Goal: Information Seeking & Learning: Find specific fact

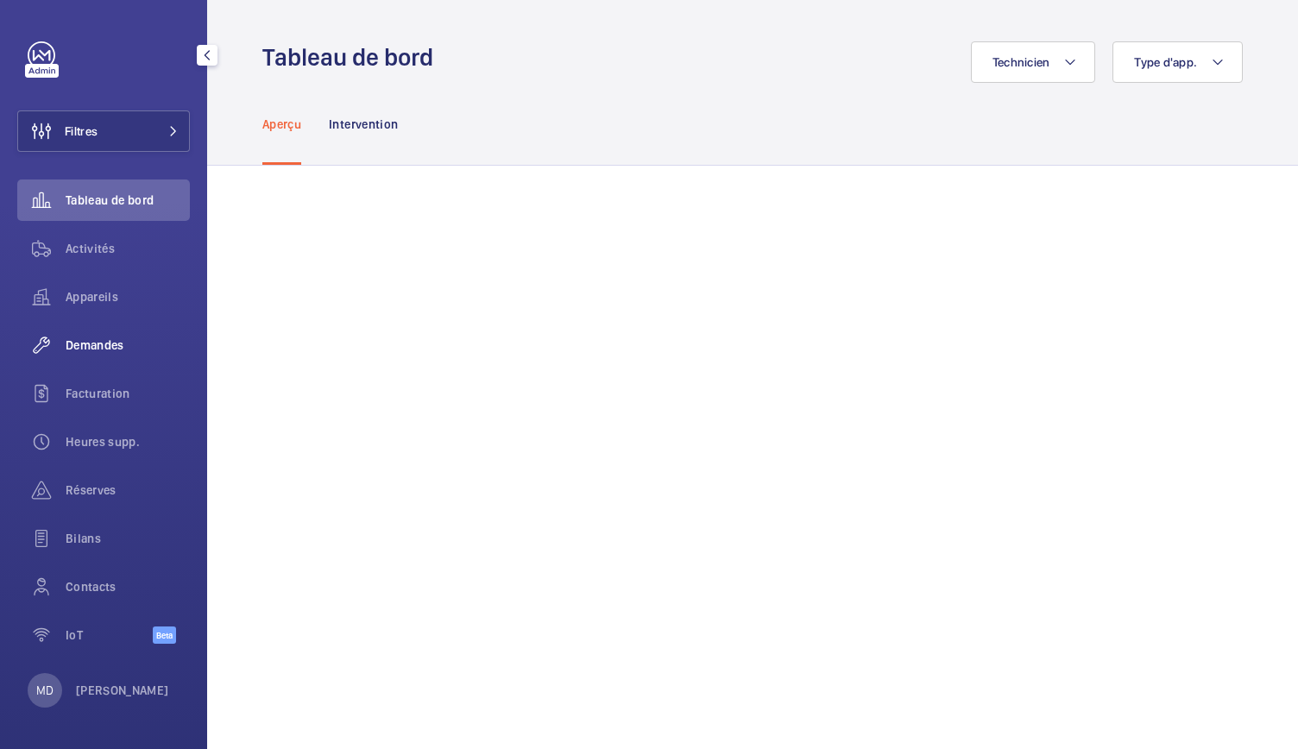
click at [98, 334] on div "Demandes" at bounding box center [103, 344] width 173 height 41
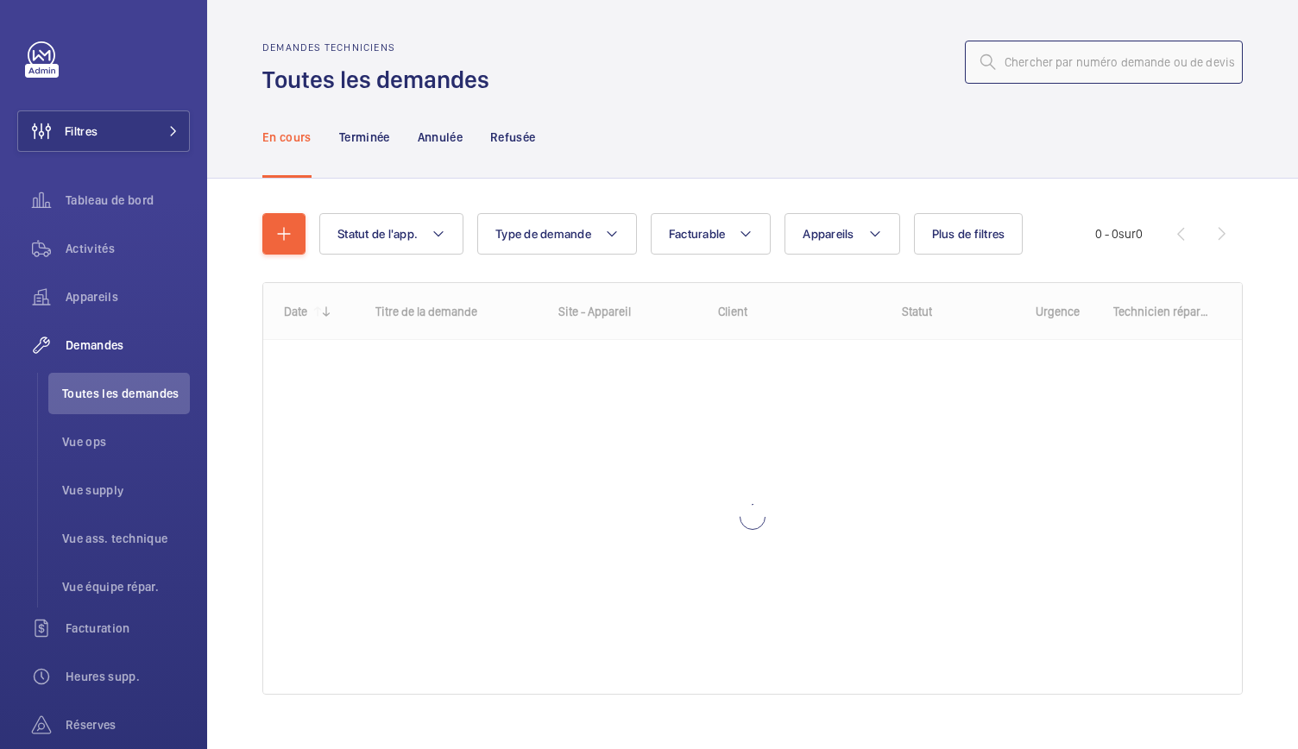
click at [1037, 63] on input "text" at bounding box center [1104, 62] width 278 height 43
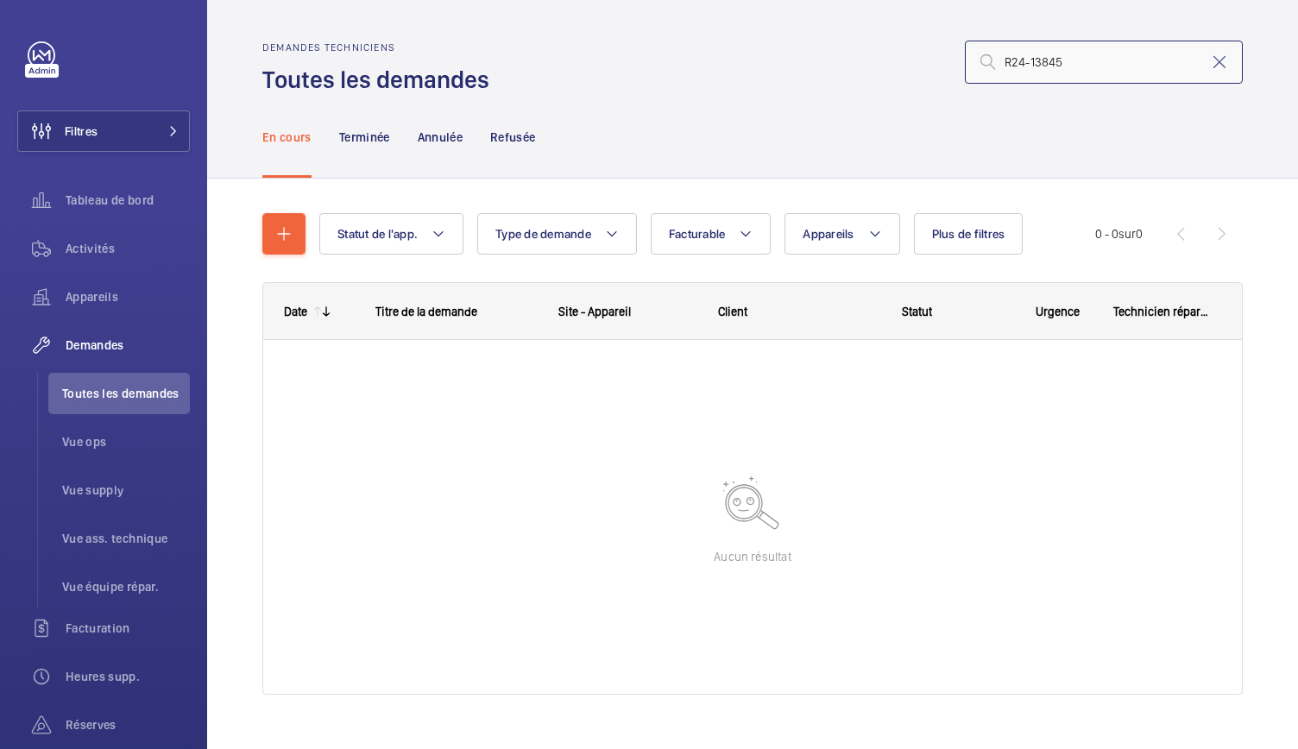
click at [990, 63] on input "R24-13845" at bounding box center [1104, 62] width 278 height 43
type input "R24-13845"
click at [371, 139] on p "Terminée" at bounding box center [364, 137] width 51 height 17
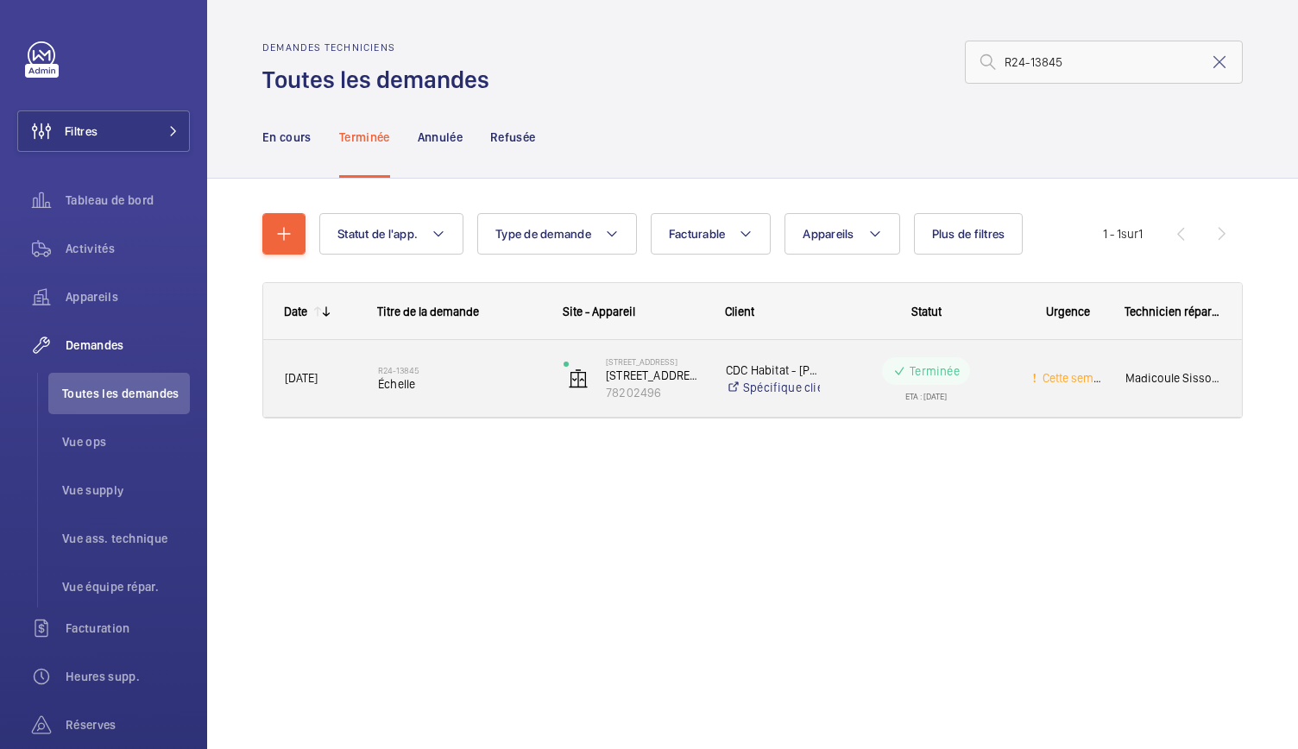
click at [408, 381] on span "Échelle" at bounding box center [459, 383] width 163 height 17
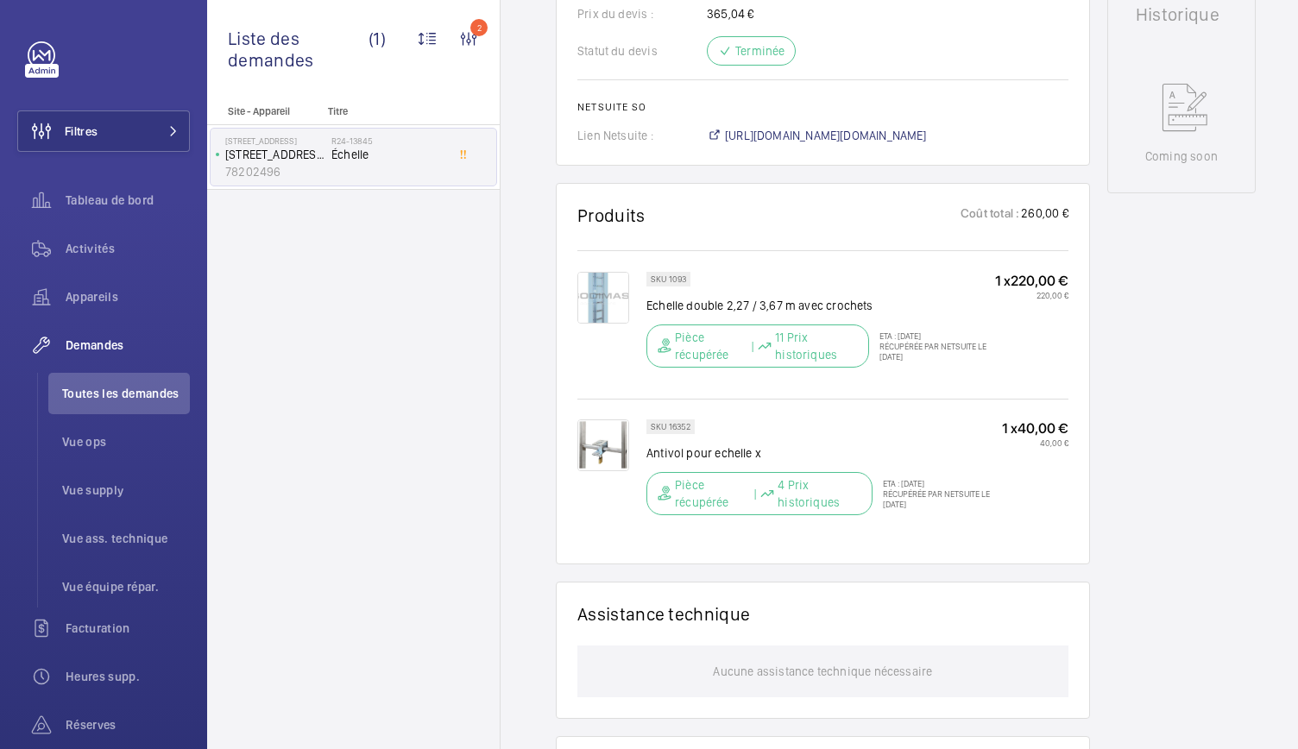
scroll to position [873, 0]
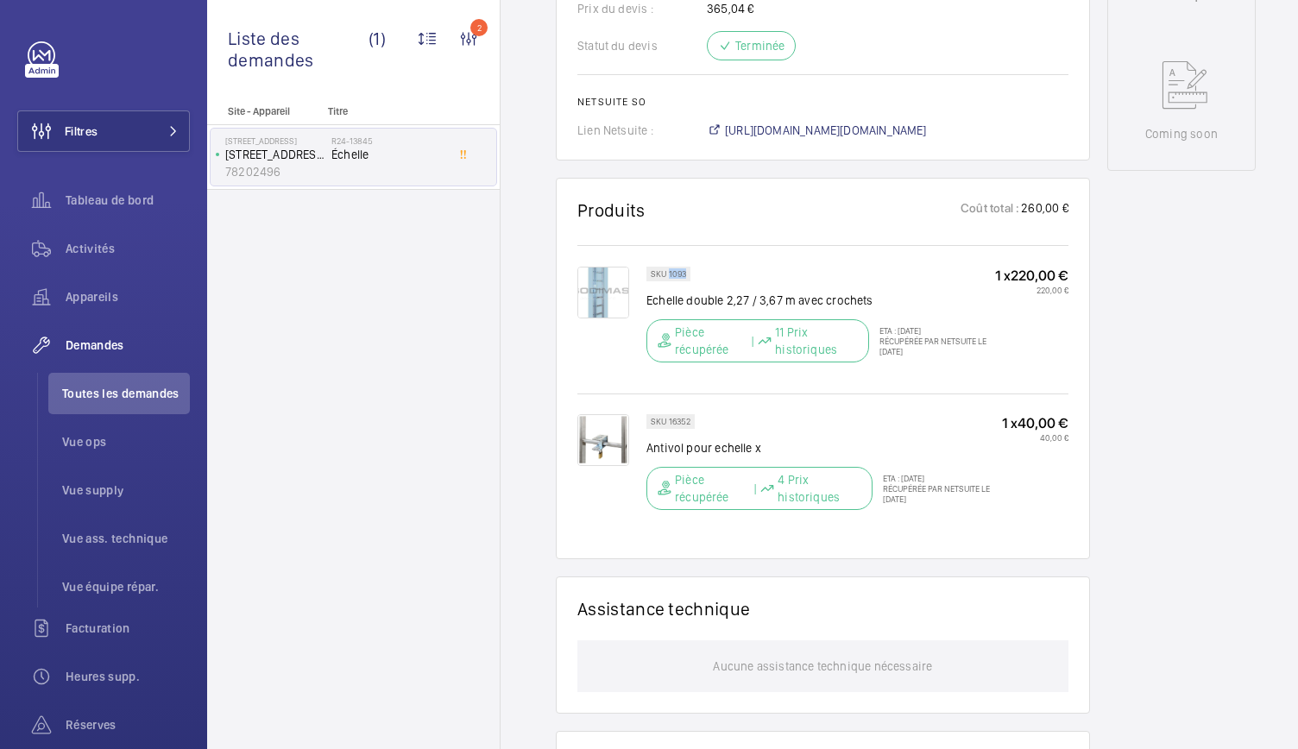
drag, startPoint x: 685, startPoint y: 272, endPoint x: 668, endPoint y: 272, distance: 17.3
click at [668, 272] on p "SKU 1093" at bounding box center [668, 274] width 35 height 6
copy p "1093"
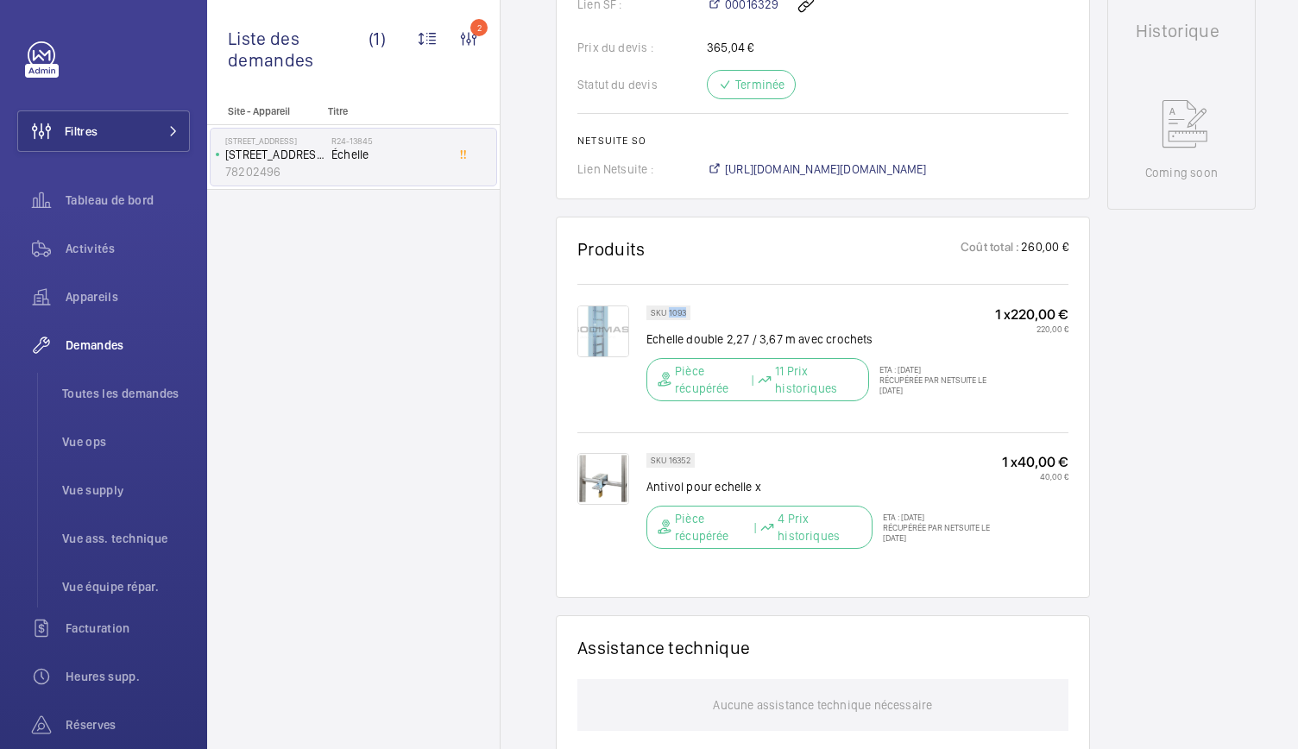
scroll to position [839, 0]
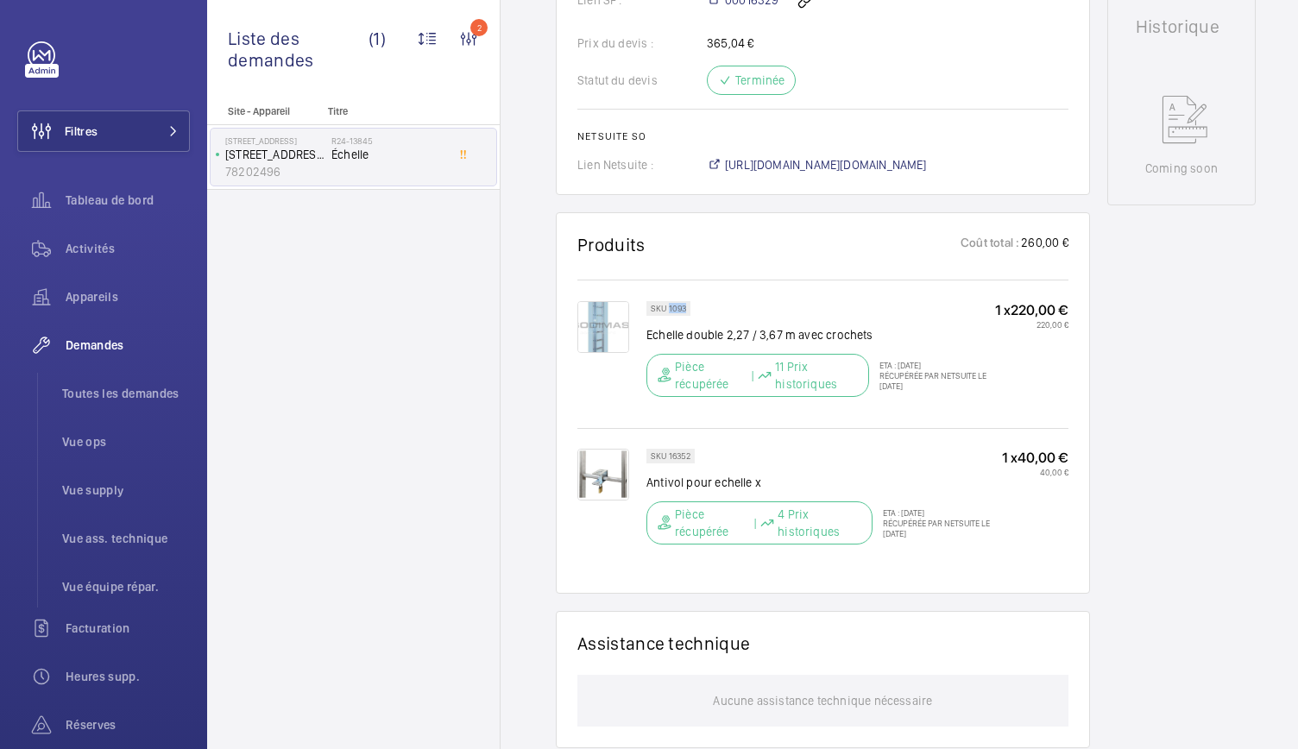
copy p "1093"
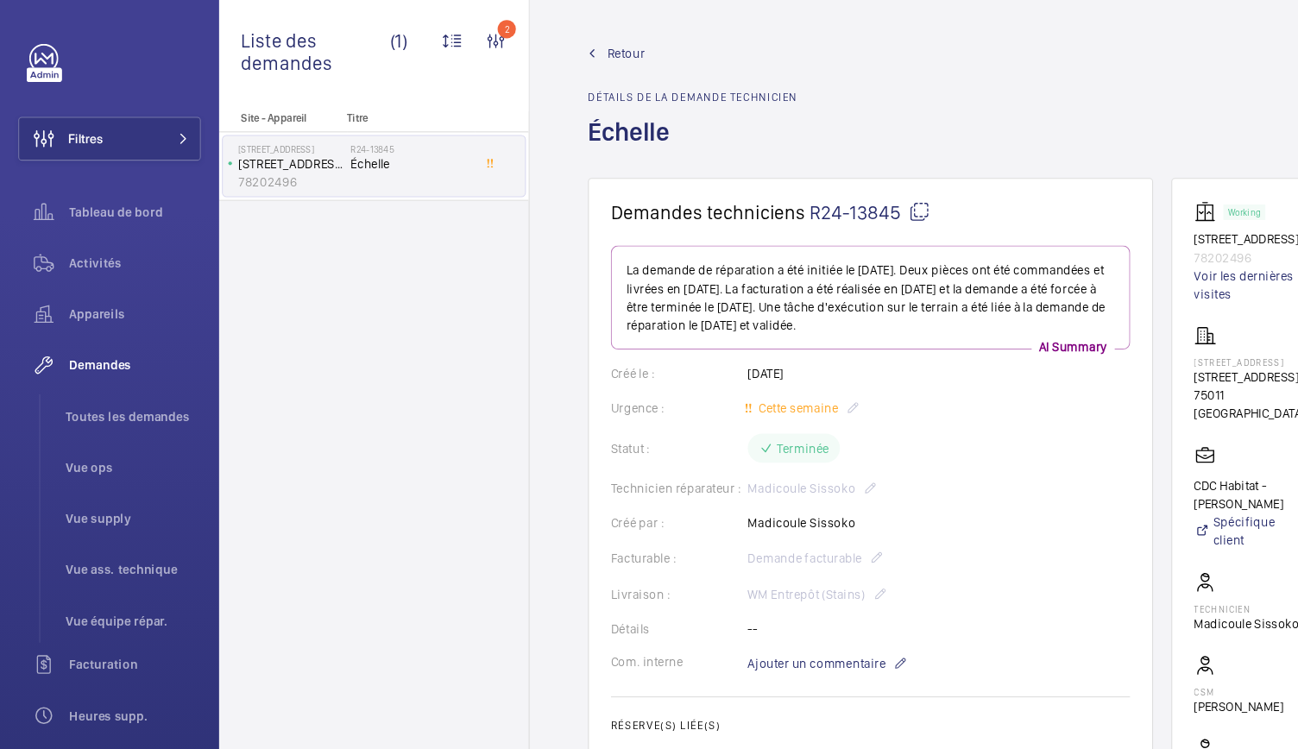
scroll to position [0, 38]
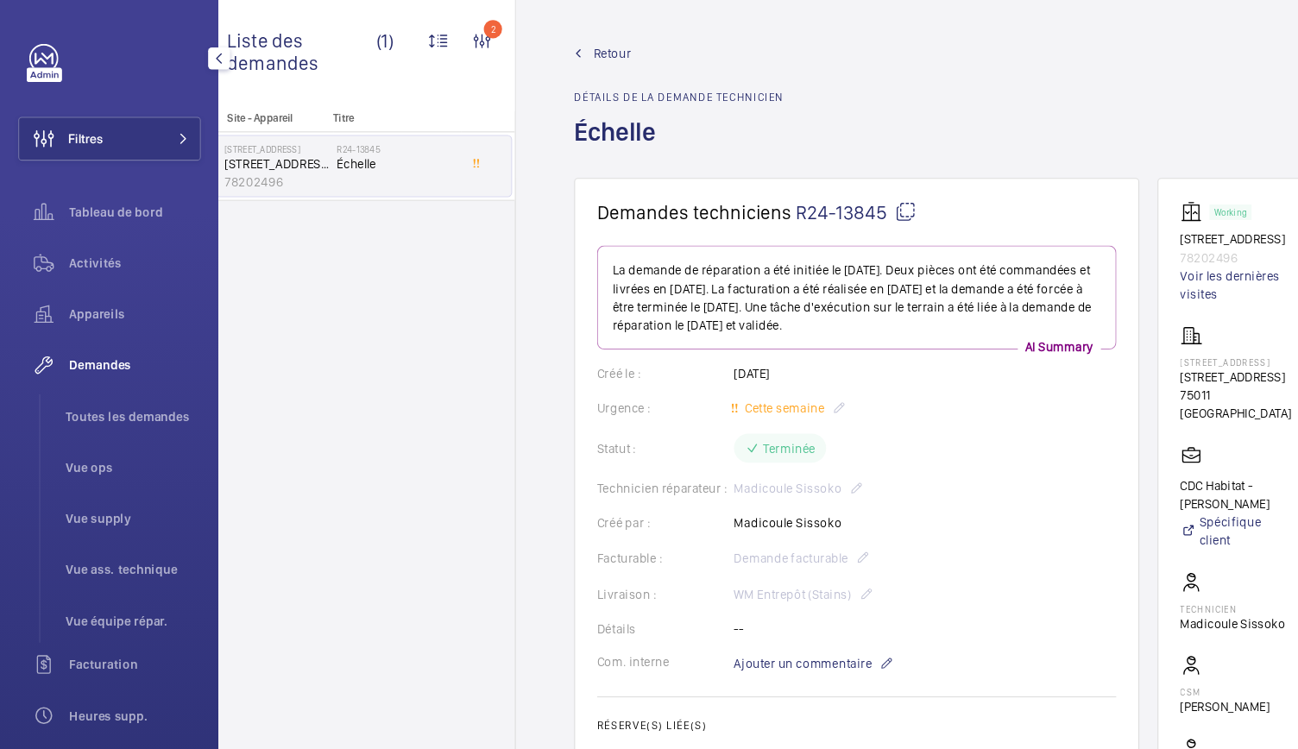
click at [99, 338] on span "Demandes" at bounding box center [128, 345] width 124 height 17
click at [112, 390] on span "Toutes les demandes" at bounding box center [126, 393] width 128 height 17
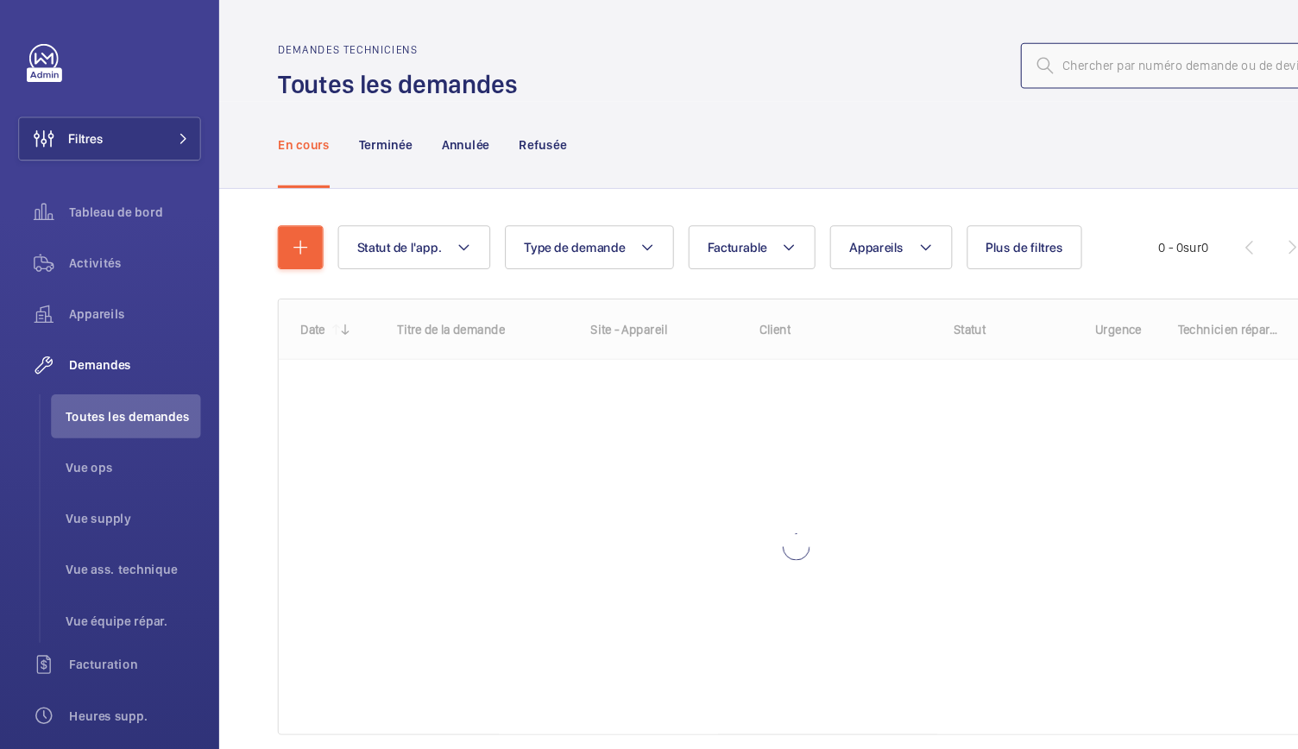
click at [1049, 70] on input "text" at bounding box center [1104, 62] width 278 height 43
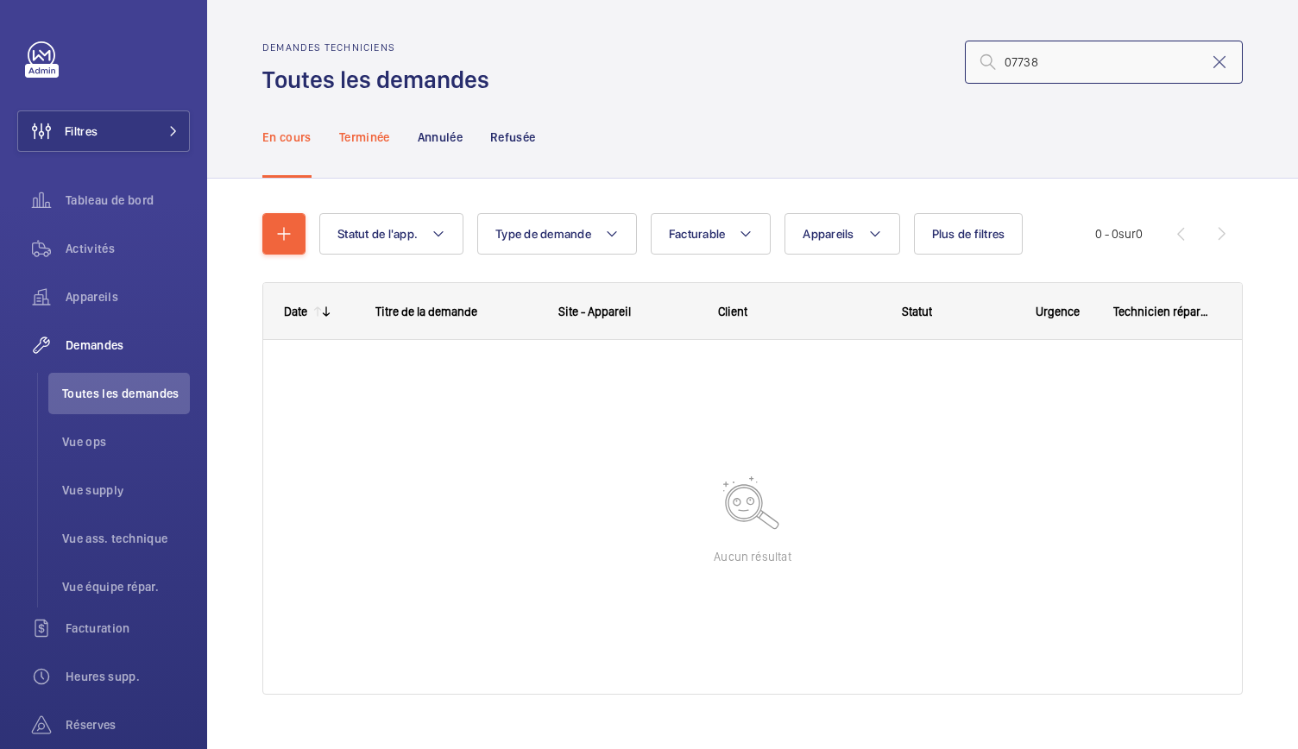
type input "07738"
click at [371, 125] on div "Terminée" at bounding box center [364, 137] width 51 height 82
click at [442, 135] on p "Annulée" at bounding box center [440, 137] width 45 height 17
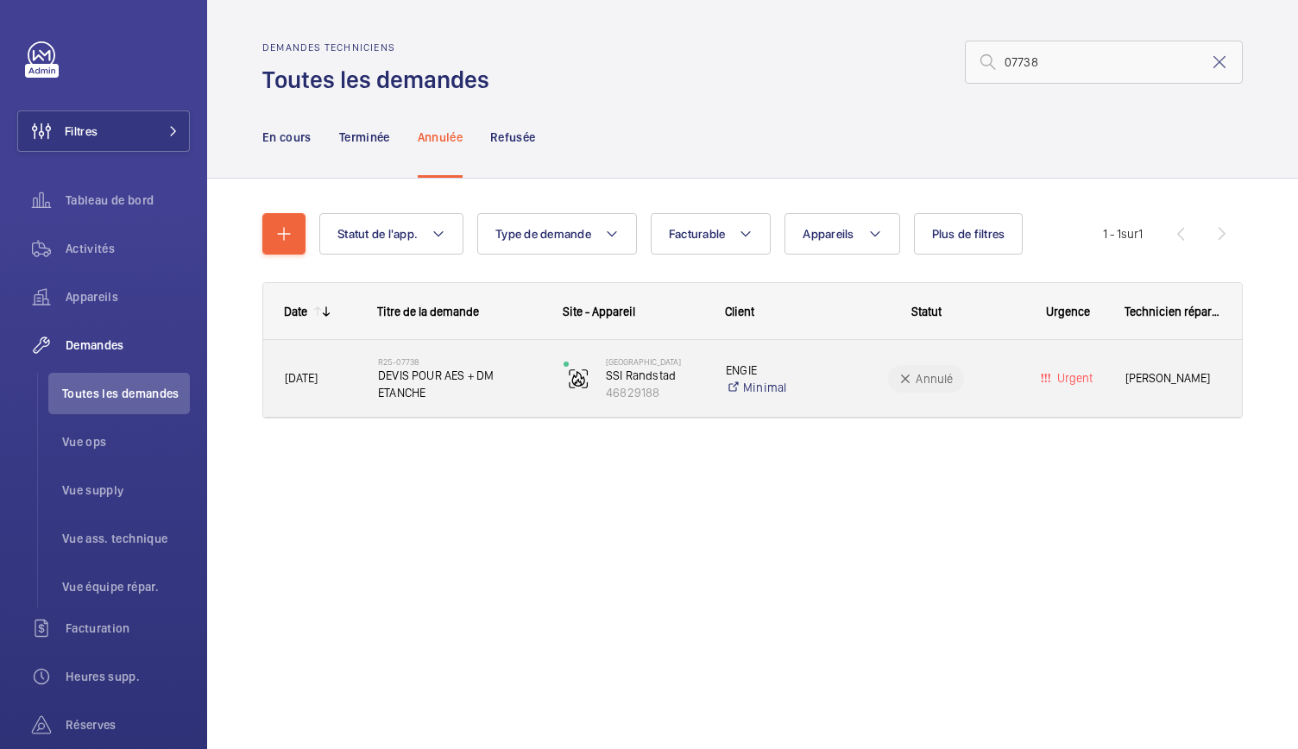
click at [465, 395] on span "DEVIS POUR AES + DM ETANCHE" at bounding box center [459, 384] width 163 height 35
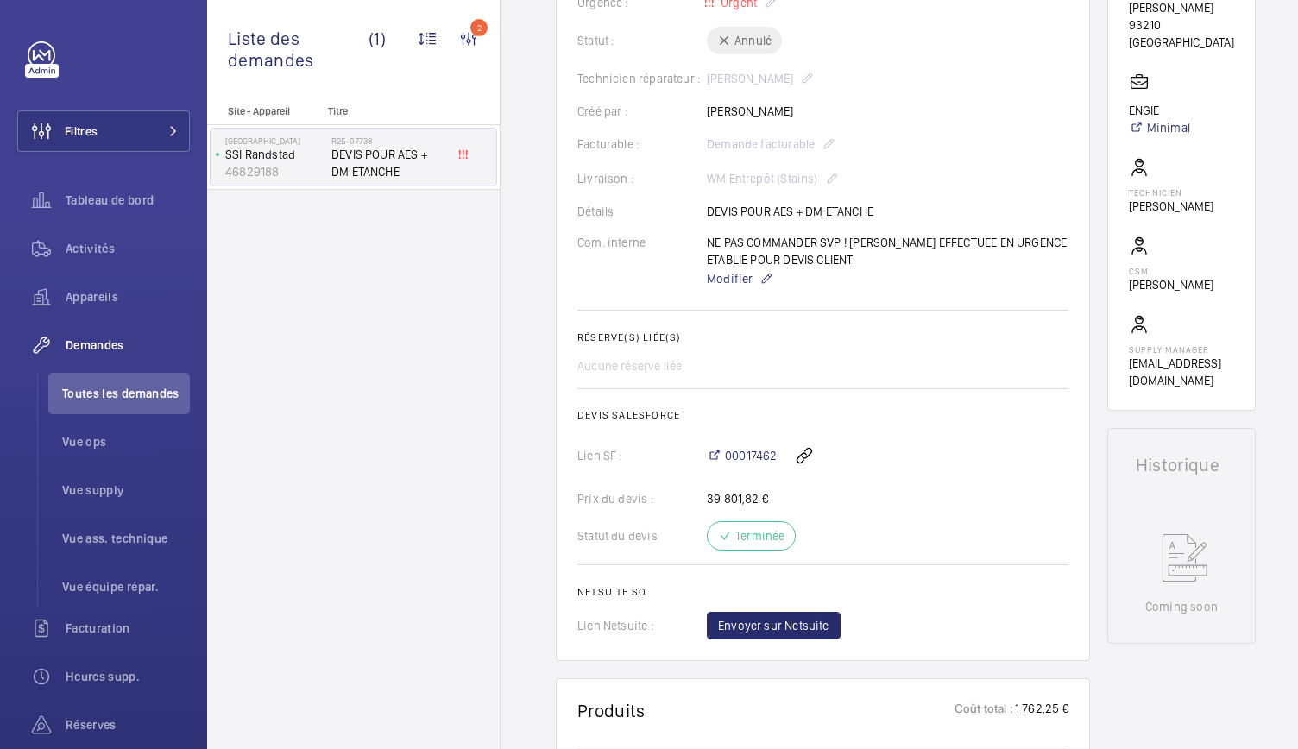
scroll to position [378, 0]
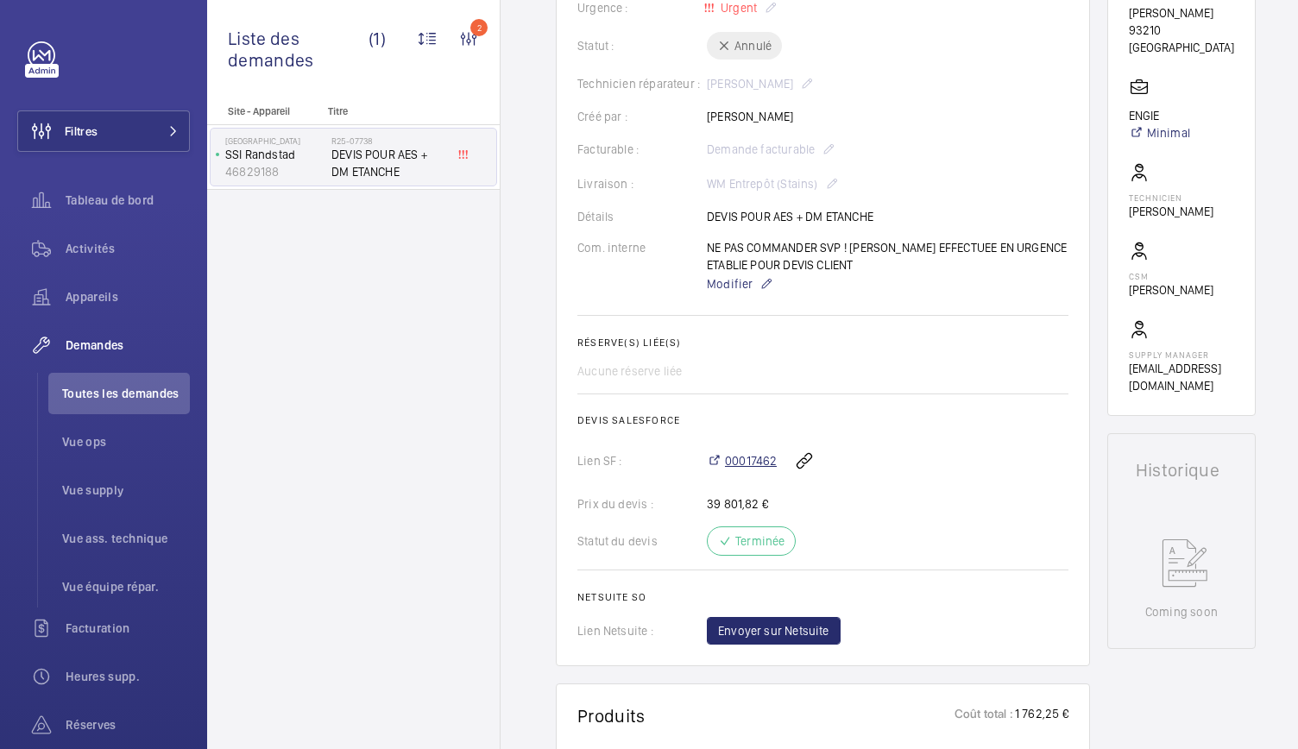
click at [761, 462] on span "00017462" at bounding box center [751, 460] width 52 height 17
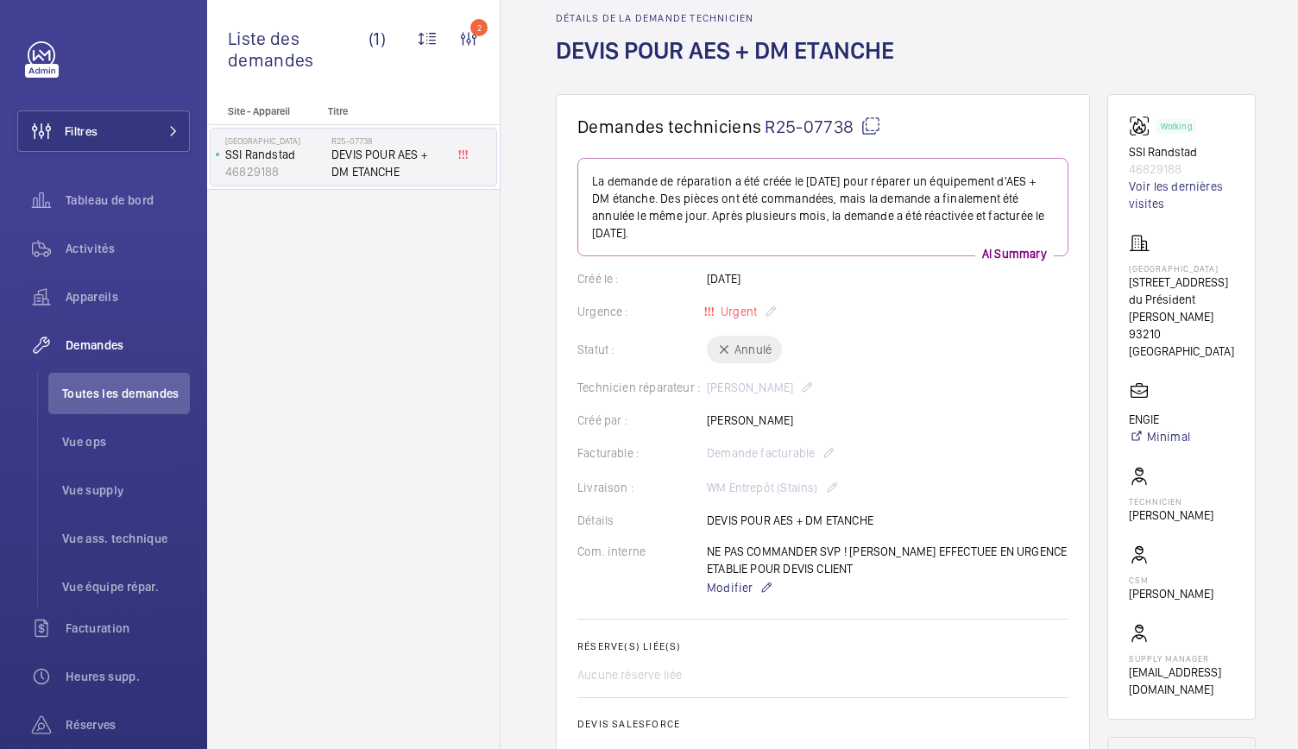
scroll to position [0, 0]
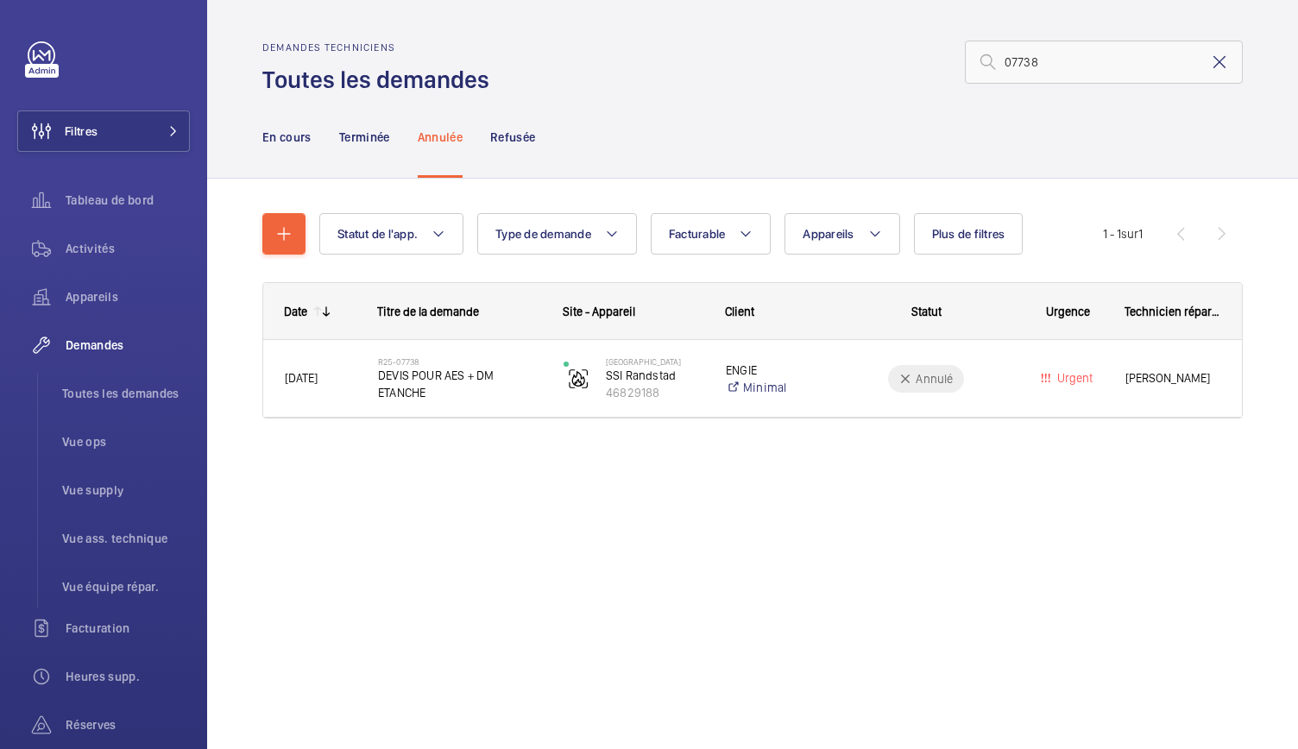
click at [1219, 67] on mat-icon at bounding box center [1219, 62] width 21 height 21
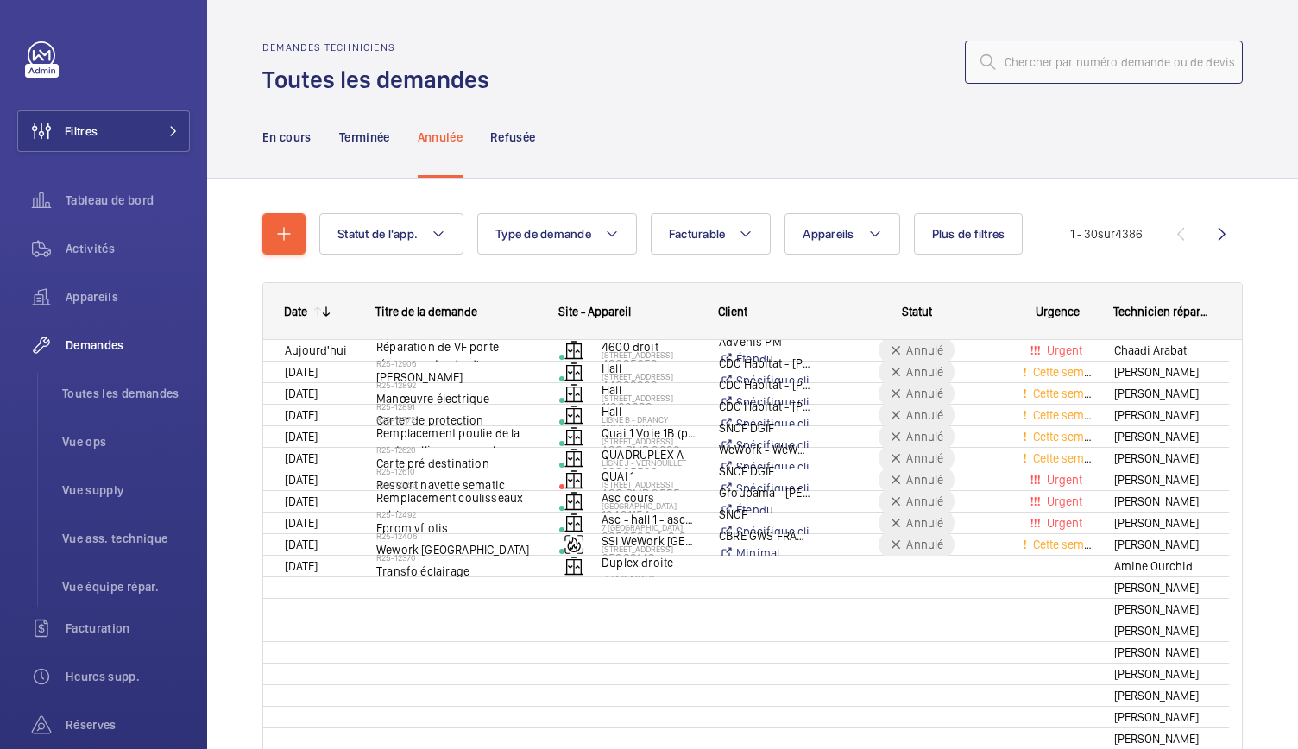
click at [1056, 64] on input "text" at bounding box center [1104, 62] width 278 height 43
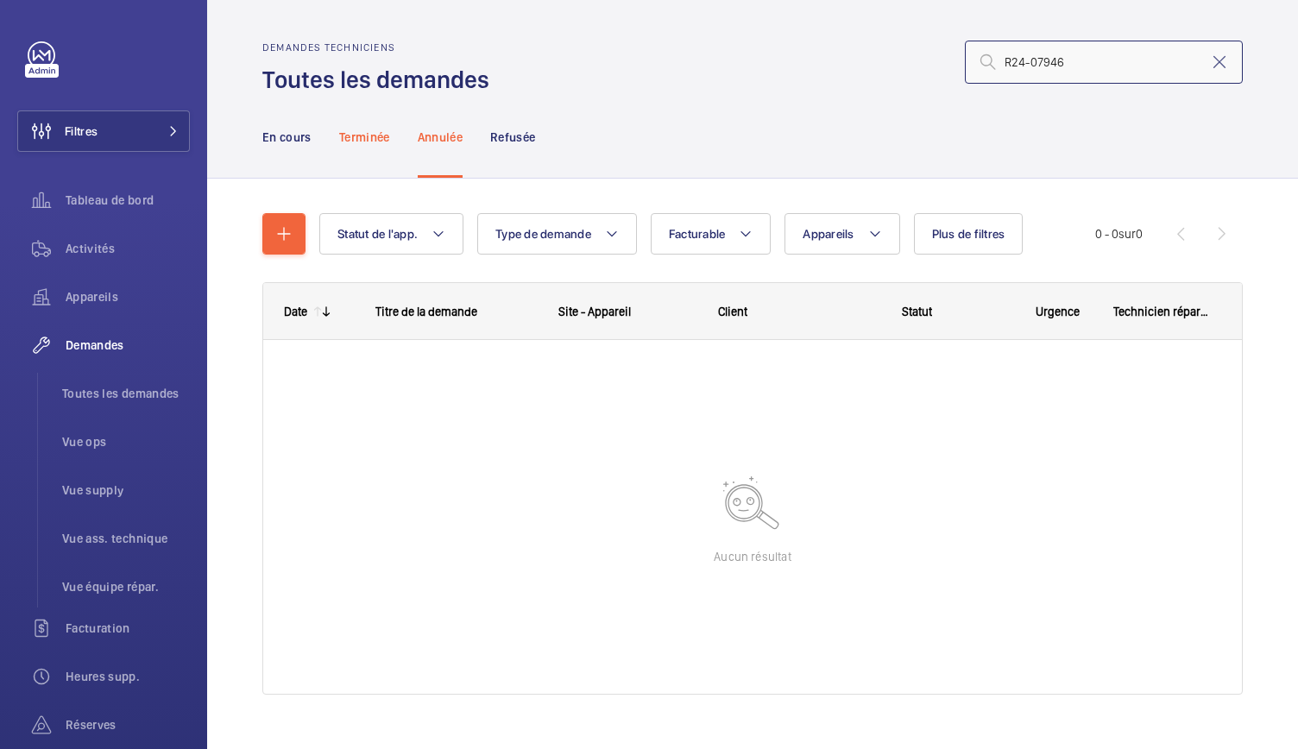
type input "R24-07946"
click at [362, 135] on p "Terminée" at bounding box center [364, 137] width 51 height 17
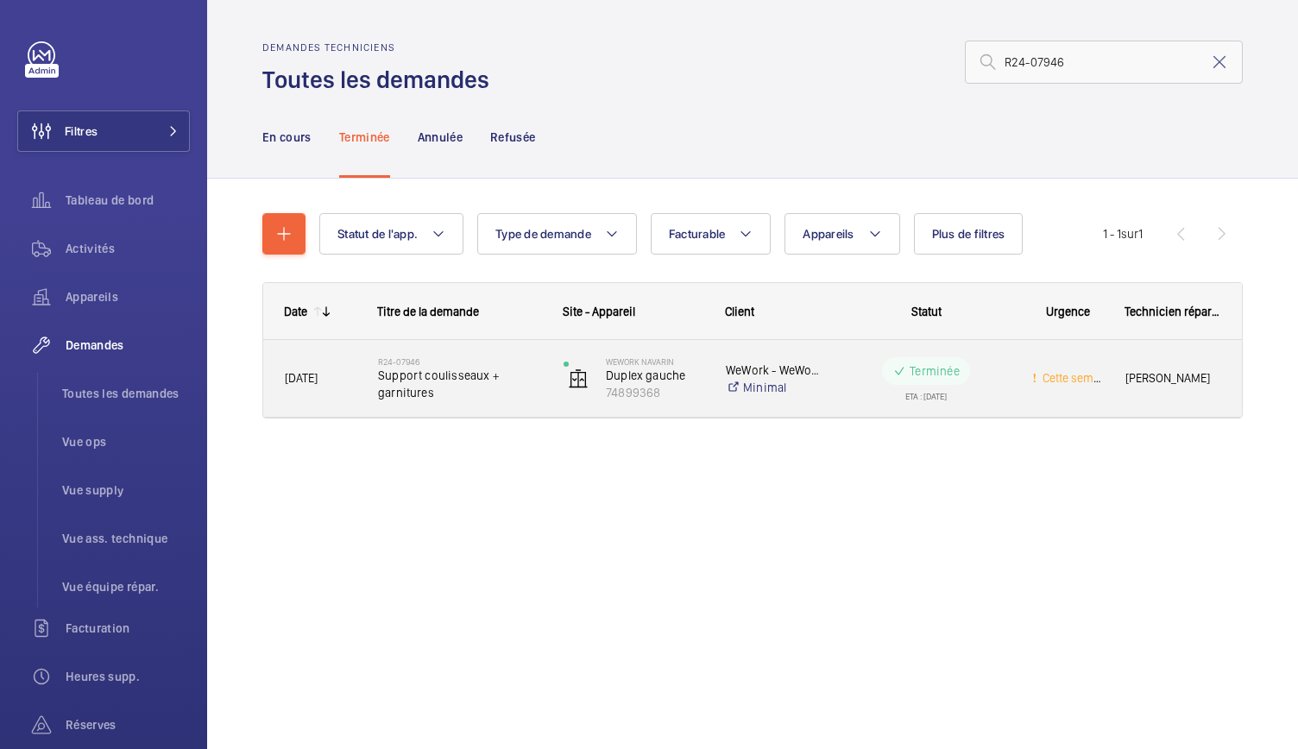
click at [452, 387] on span "Support coulisseaux + garnitures" at bounding box center [459, 384] width 163 height 35
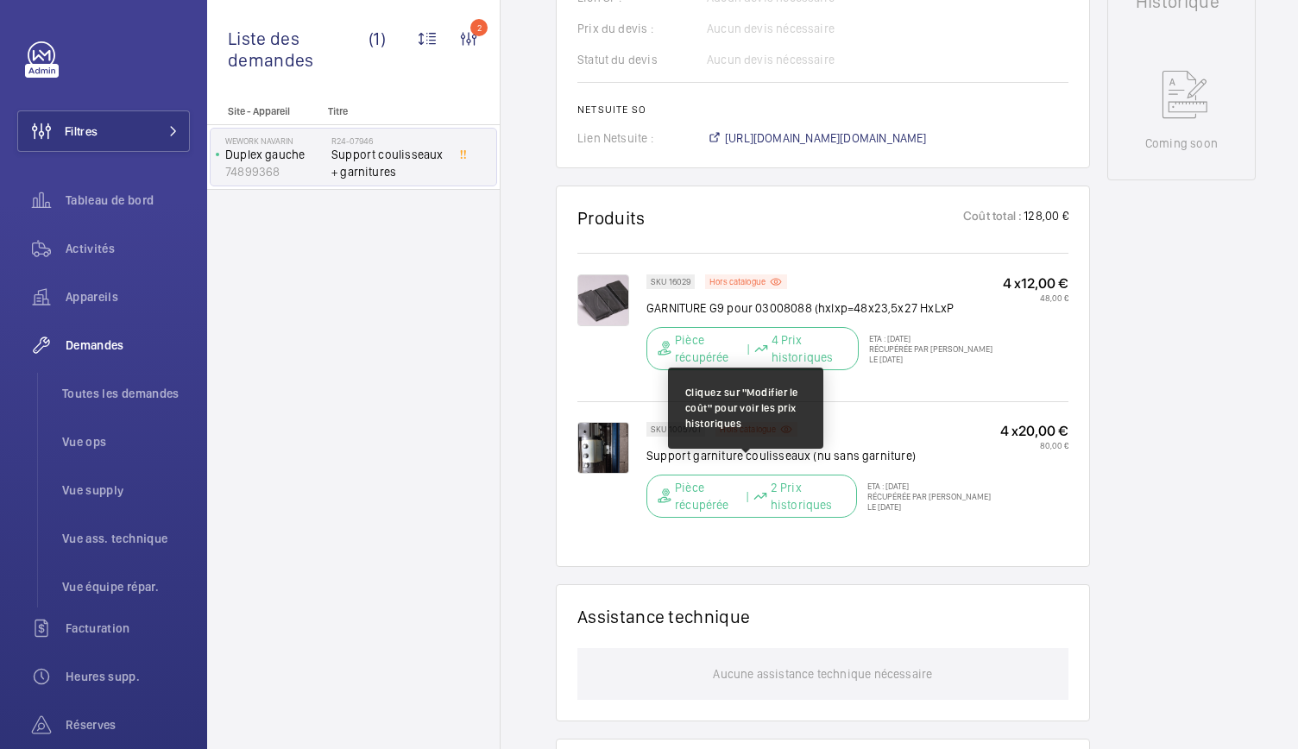
scroll to position [860, 0]
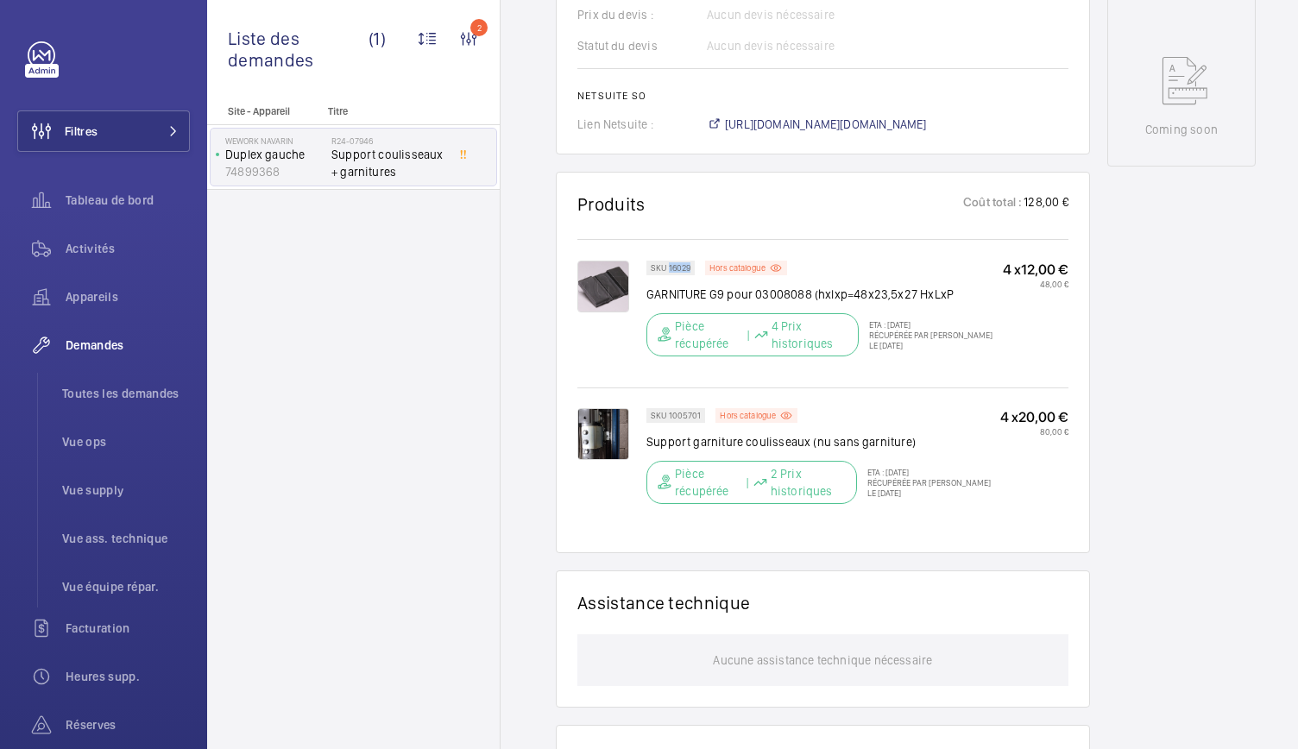
drag, startPoint x: 690, startPoint y: 268, endPoint x: 667, endPoint y: 268, distance: 23.3
click at [667, 268] on div "SKU 16029" at bounding box center [670, 268] width 48 height 15
copy p "16029"
drag, startPoint x: 697, startPoint y: 413, endPoint x: 670, endPoint y: 416, distance: 27.7
click at [670, 416] on p "SKU 1005701" at bounding box center [676, 416] width 50 height 6
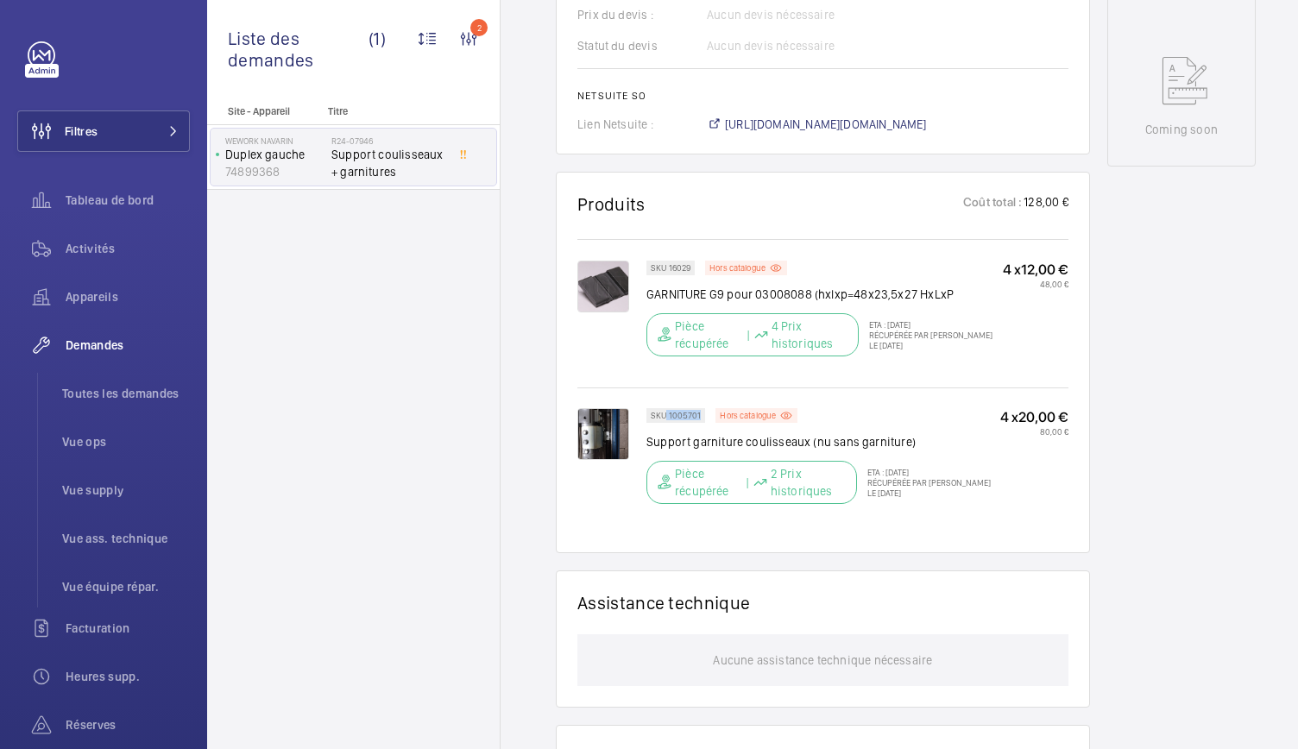
drag, startPoint x: 666, startPoint y: 411, endPoint x: 699, endPoint y: 410, distance: 32.8
click at [699, 410] on div "SKU 1005701" at bounding box center [675, 415] width 59 height 15
copy p "1005701"
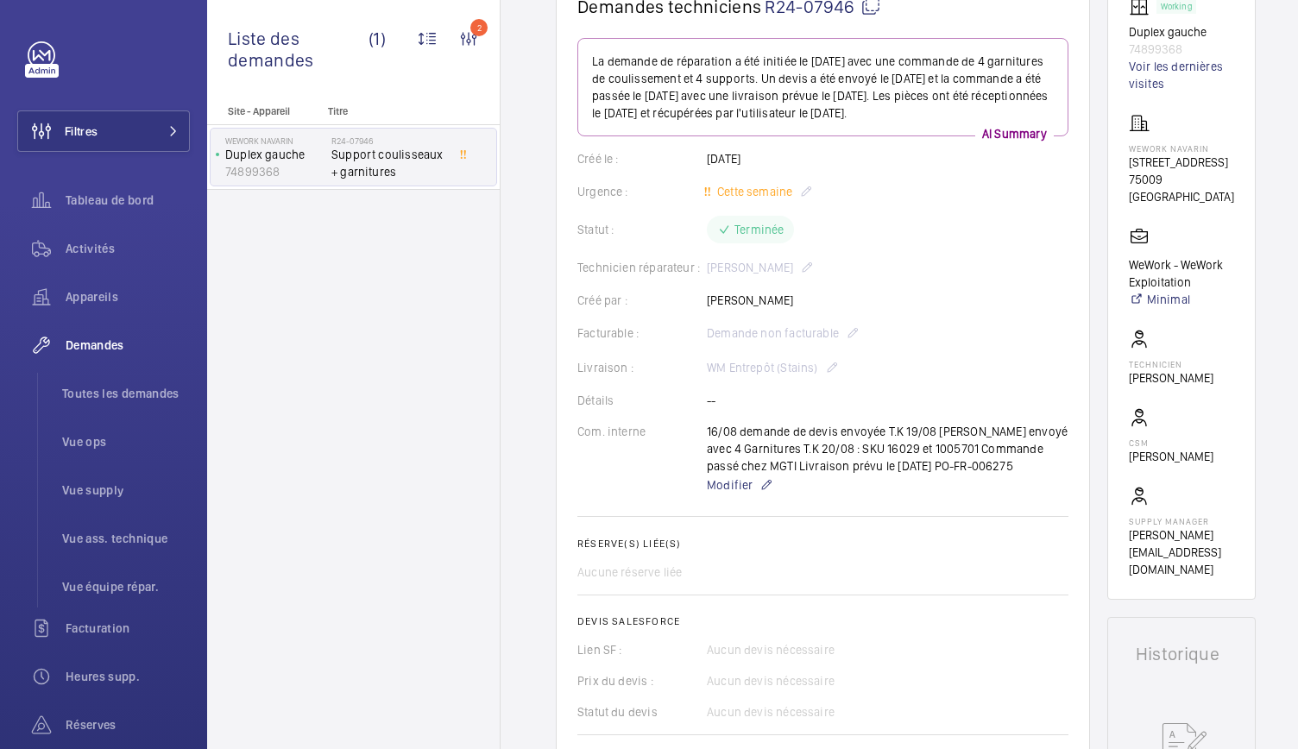
scroll to position [0, 0]
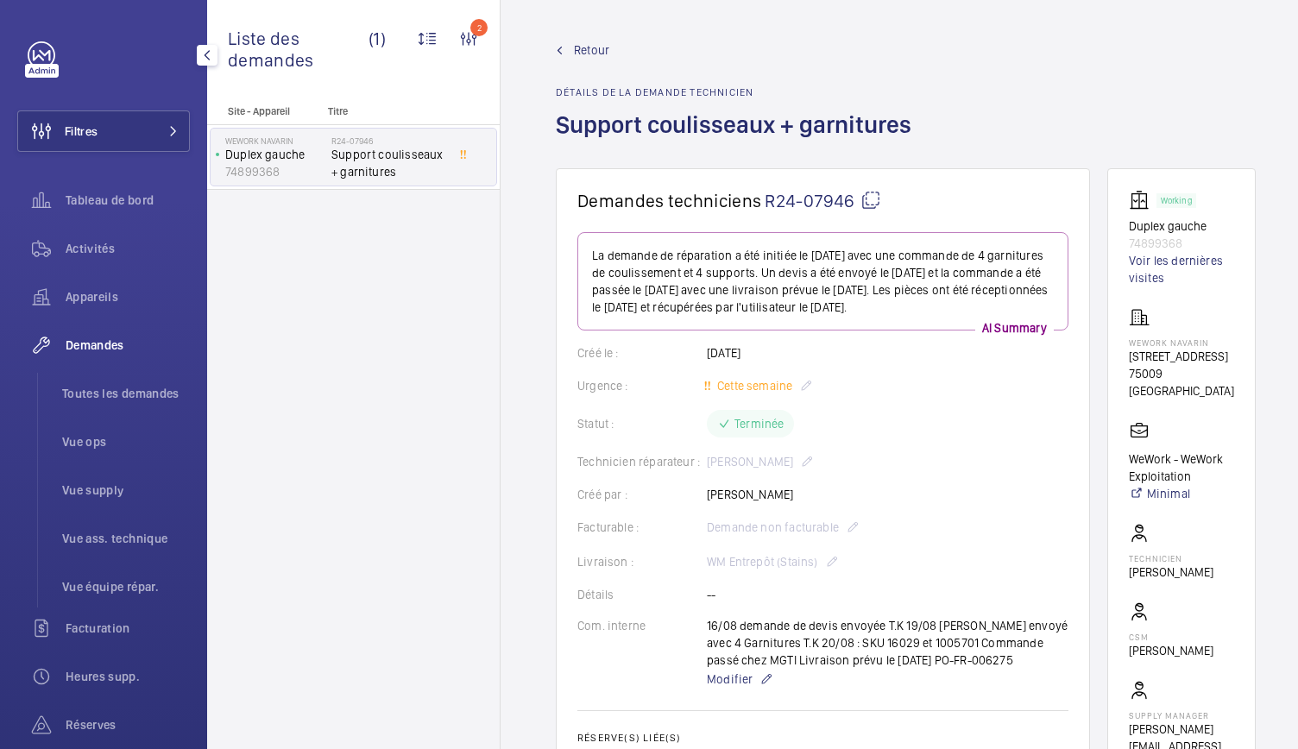
click at [333, 464] on div "Site - Appareil Titre Wework Navarin Duplex gauche 74899368 R24-07946 Support c…" at bounding box center [353, 427] width 293 height 644
click at [128, 133] on button "Filtres" at bounding box center [103, 130] width 173 height 41
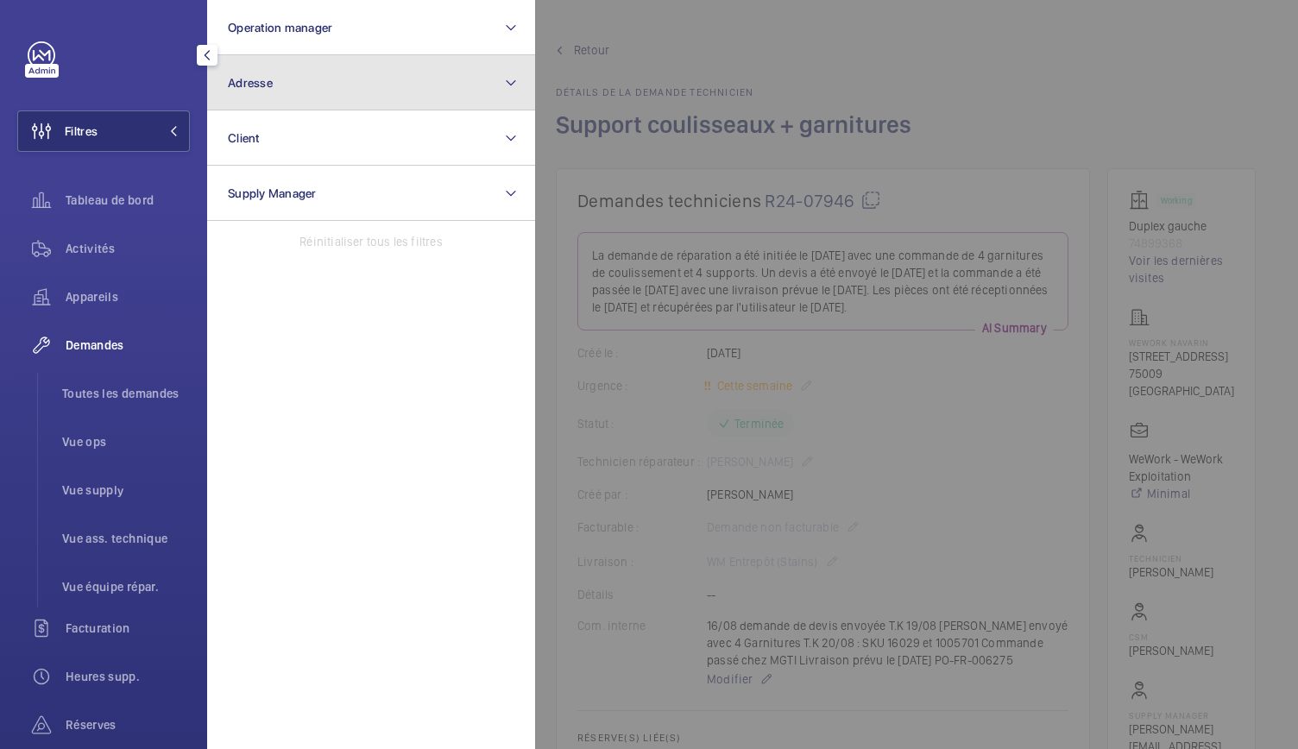
click at [336, 64] on button "Adresse" at bounding box center [371, 82] width 328 height 55
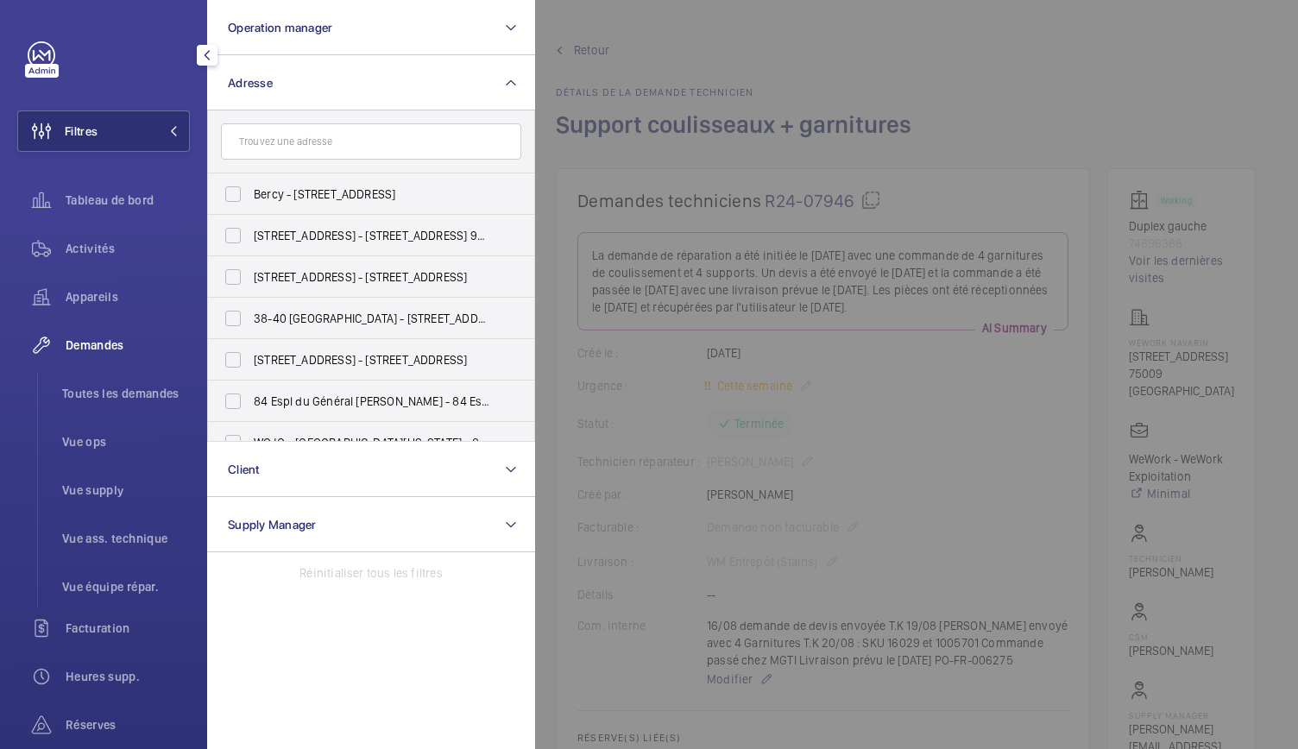
click at [266, 148] on input "text" at bounding box center [371, 141] width 300 height 36
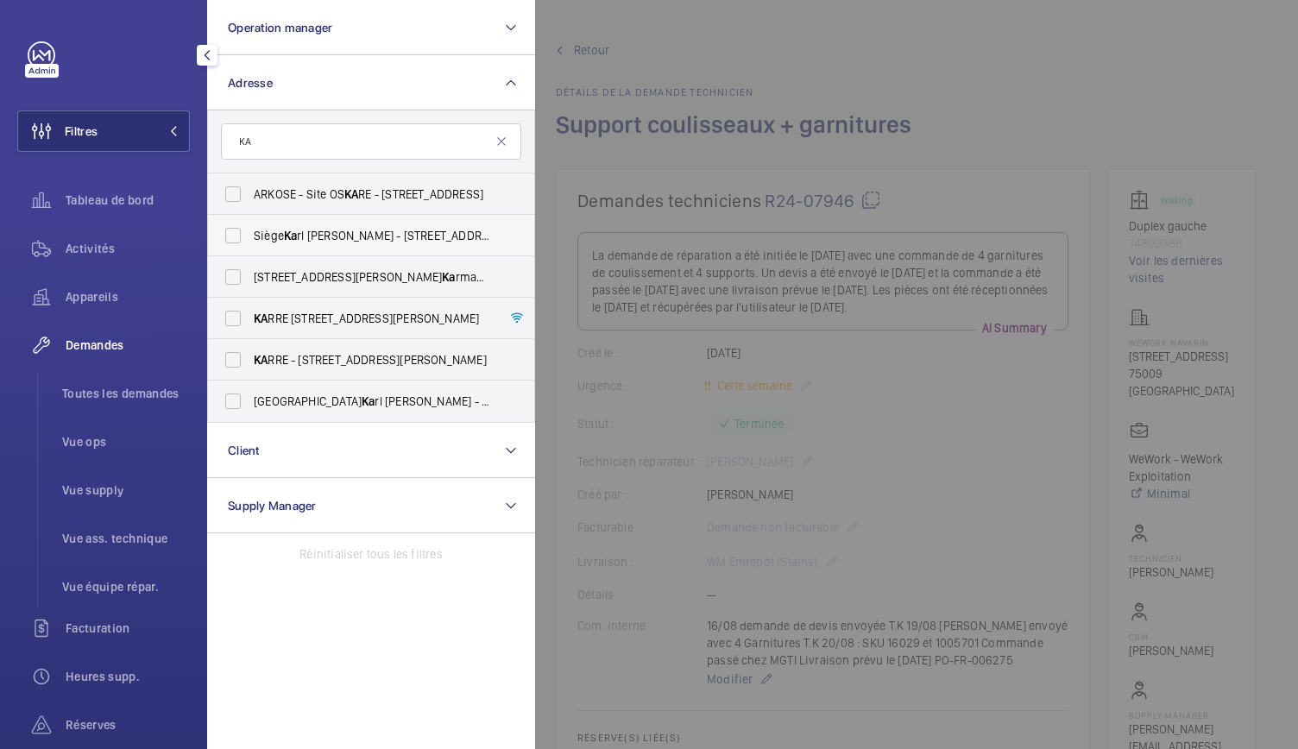
type input "K"
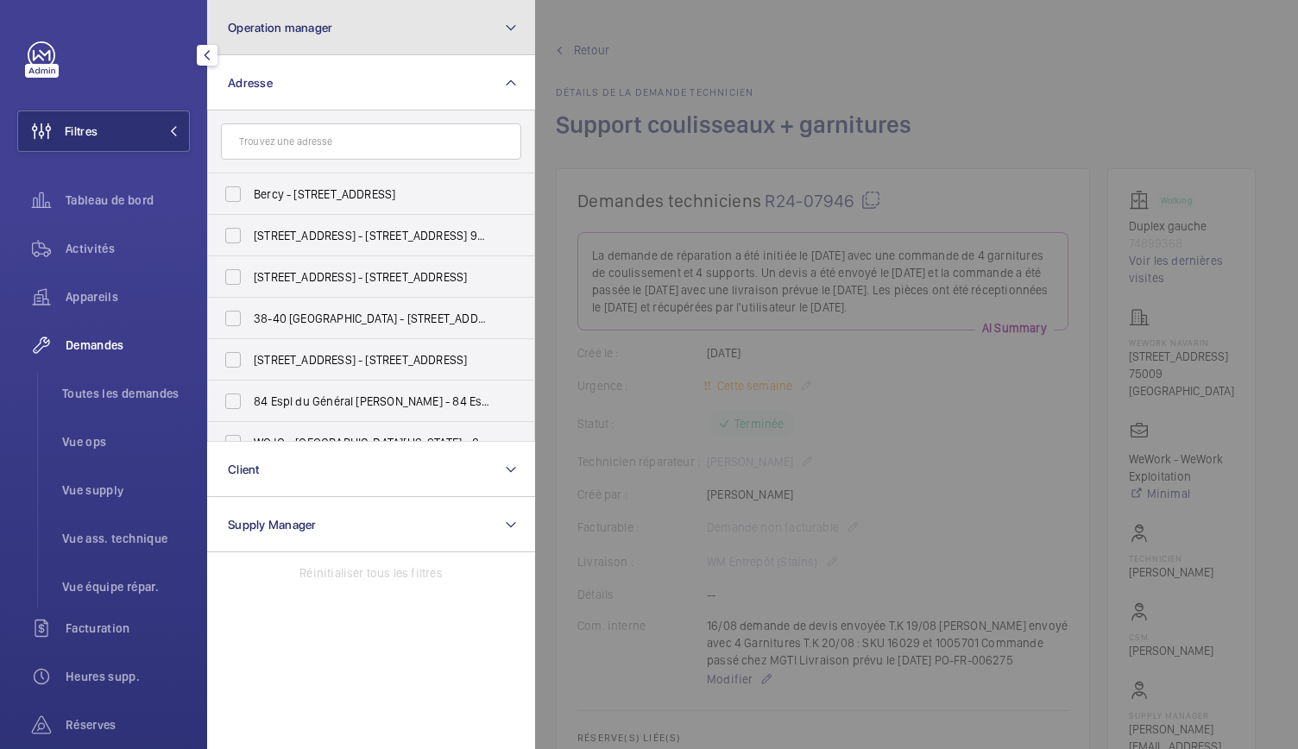
click at [368, 16] on button "Operation manager" at bounding box center [371, 27] width 328 height 55
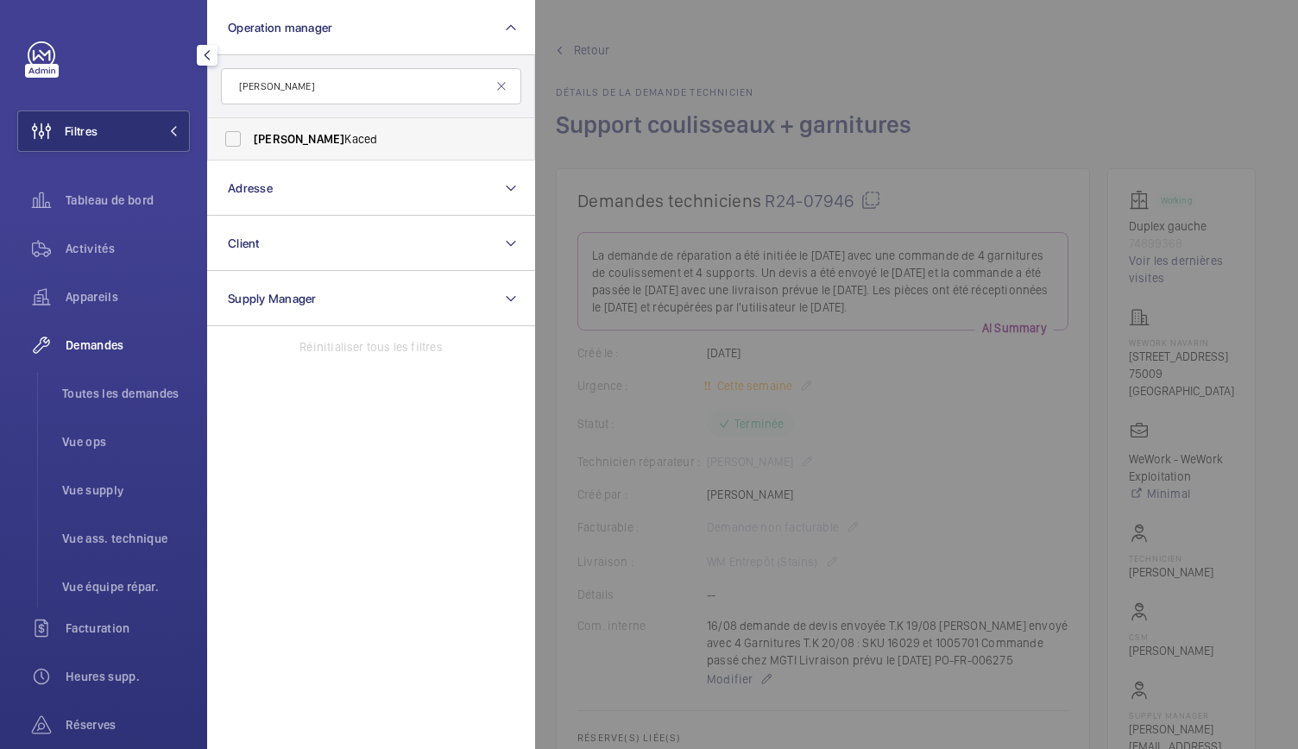
type input "[PERSON_NAME]"
click at [266, 138] on span "[PERSON_NAME]" at bounding box center [299, 139] width 91 height 14
click at [250, 138] on input "[PERSON_NAME]" at bounding box center [233, 139] width 35 height 35
checkbox input "true"
click at [106, 298] on span "Appareils" at bounding box center [128, 296] width 124 height 17
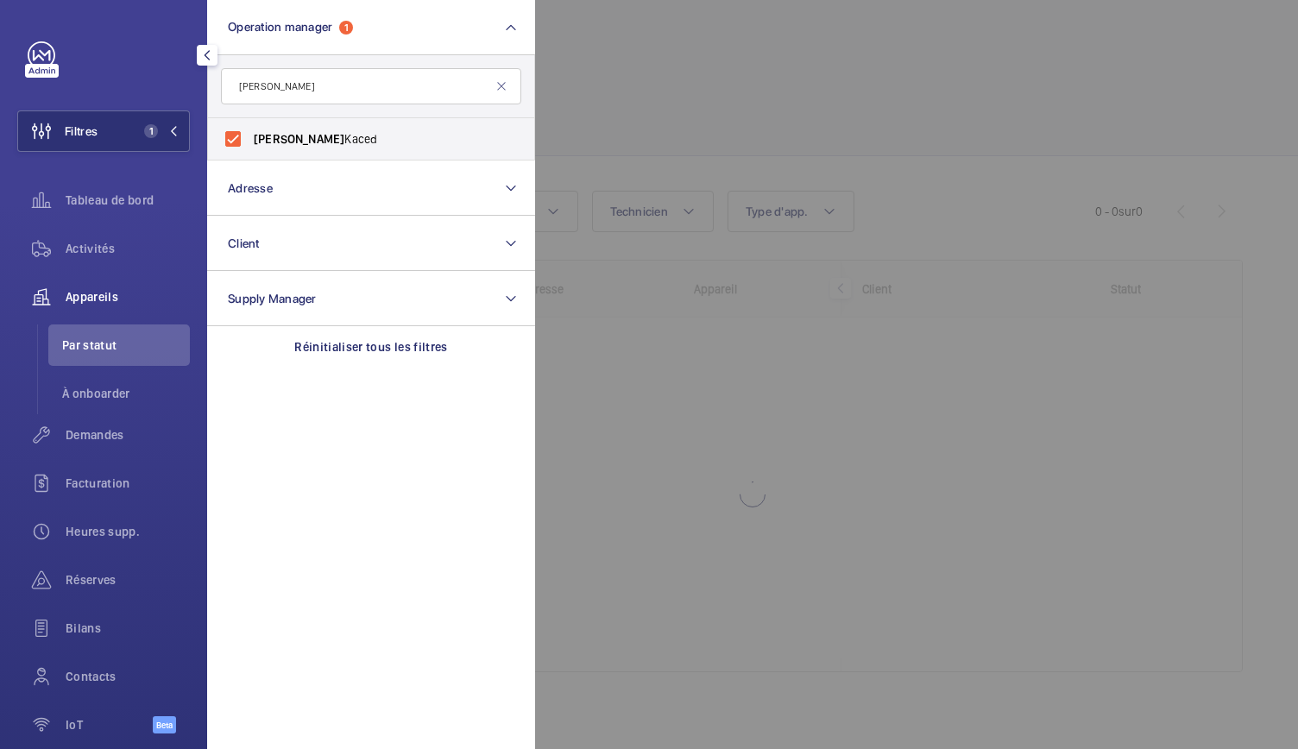
click at [685, 72] on div at bounding box center [1184, 374] width 1298 height 749
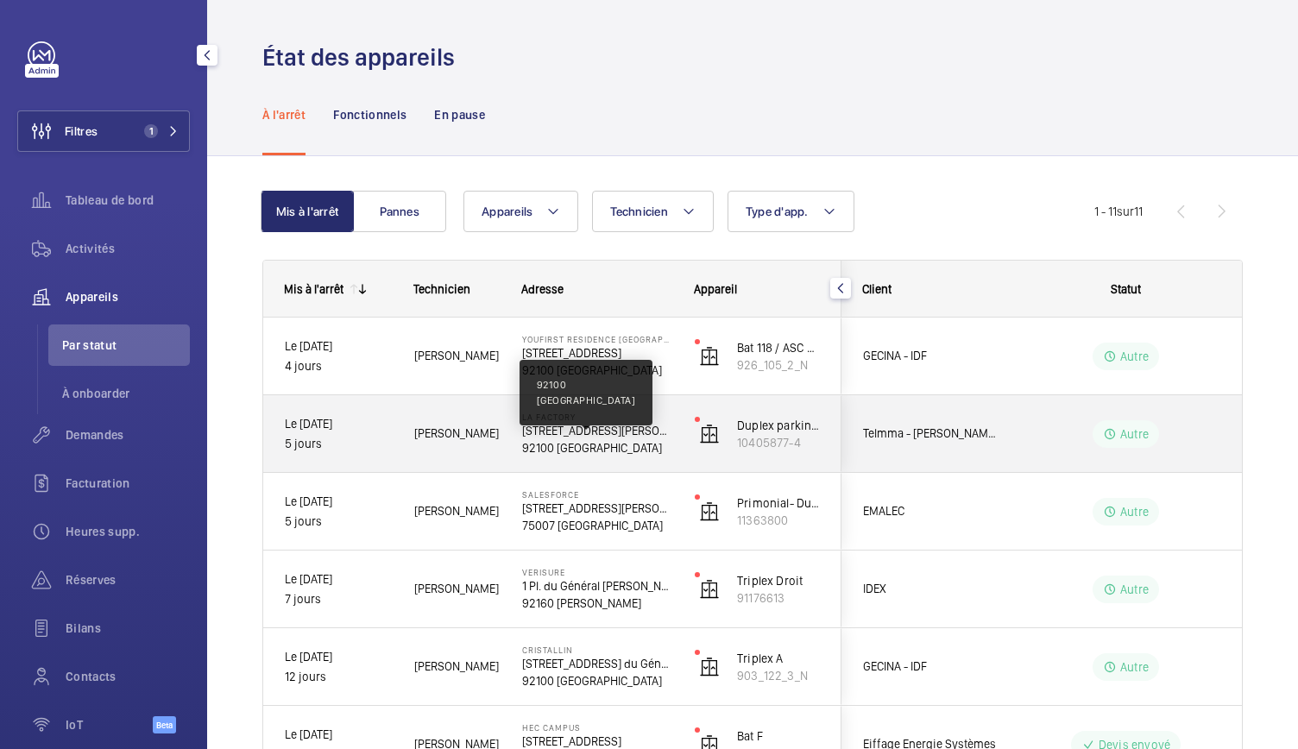
click at [615, 446] on p "92100 [GEOGRAPHIC_DATA]" at bounding box center [597, 447] width 150 height 17
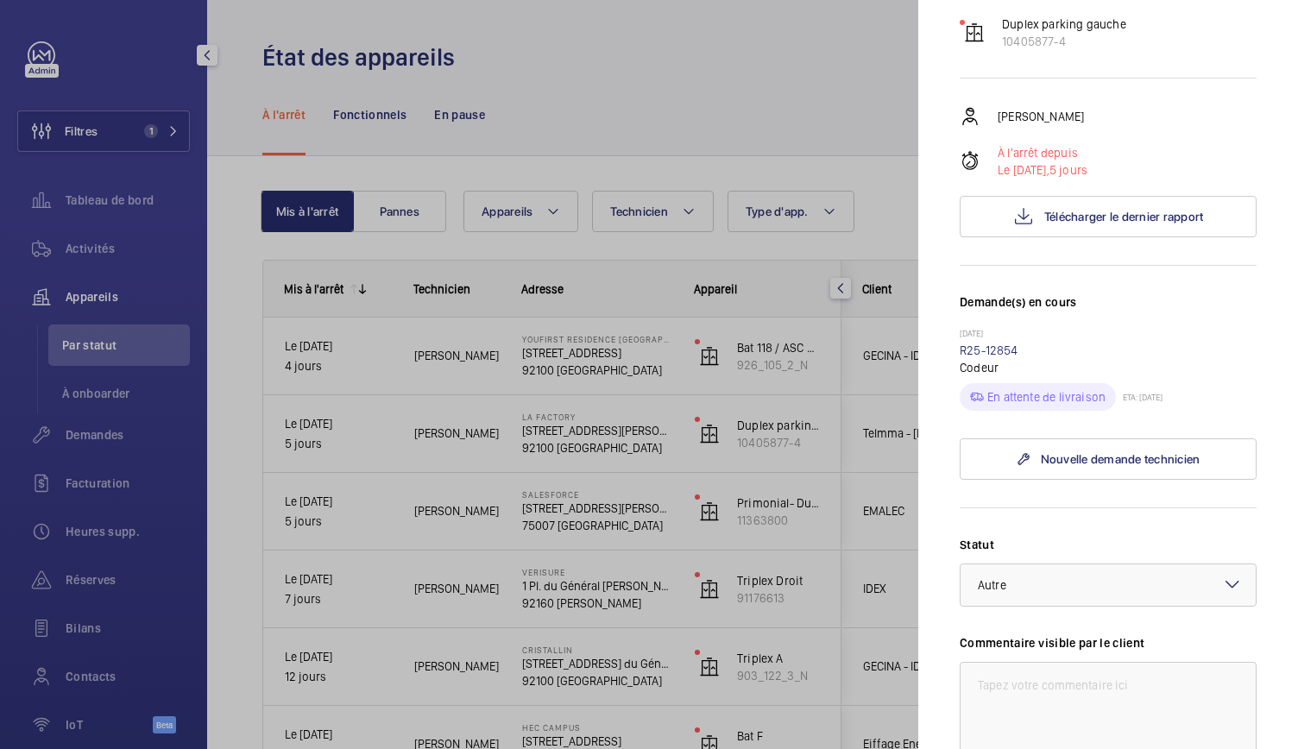
scroll to position [238, 0]
click at [980, 355] on link "R25-12854" at bounding box center [989, 348] width 59 height 14
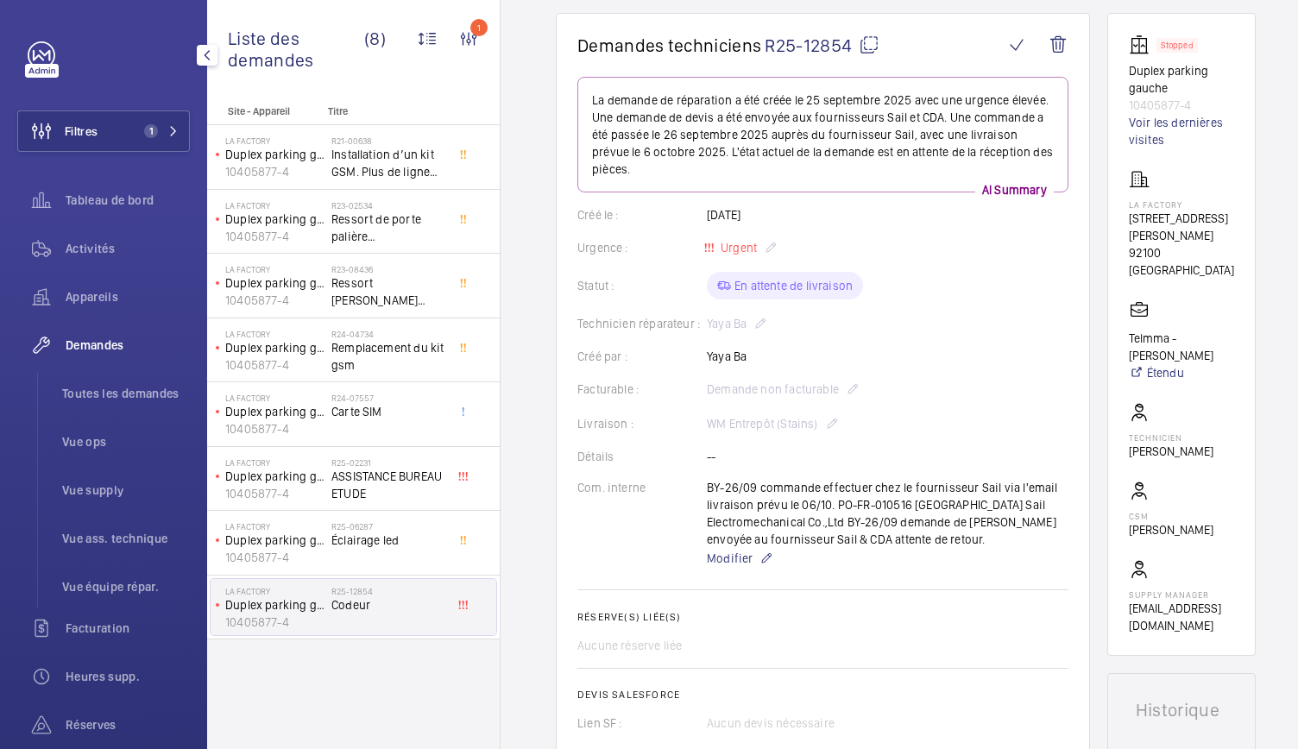
scroll to position [155, 0]
click at [1135, 220] on wm-front-card "Stopped Duplex parking gauche 10405877-4 Voir les dernières visites [GEOGRAPHIC…" at bounding box center [1181, 334] width 148 height 643
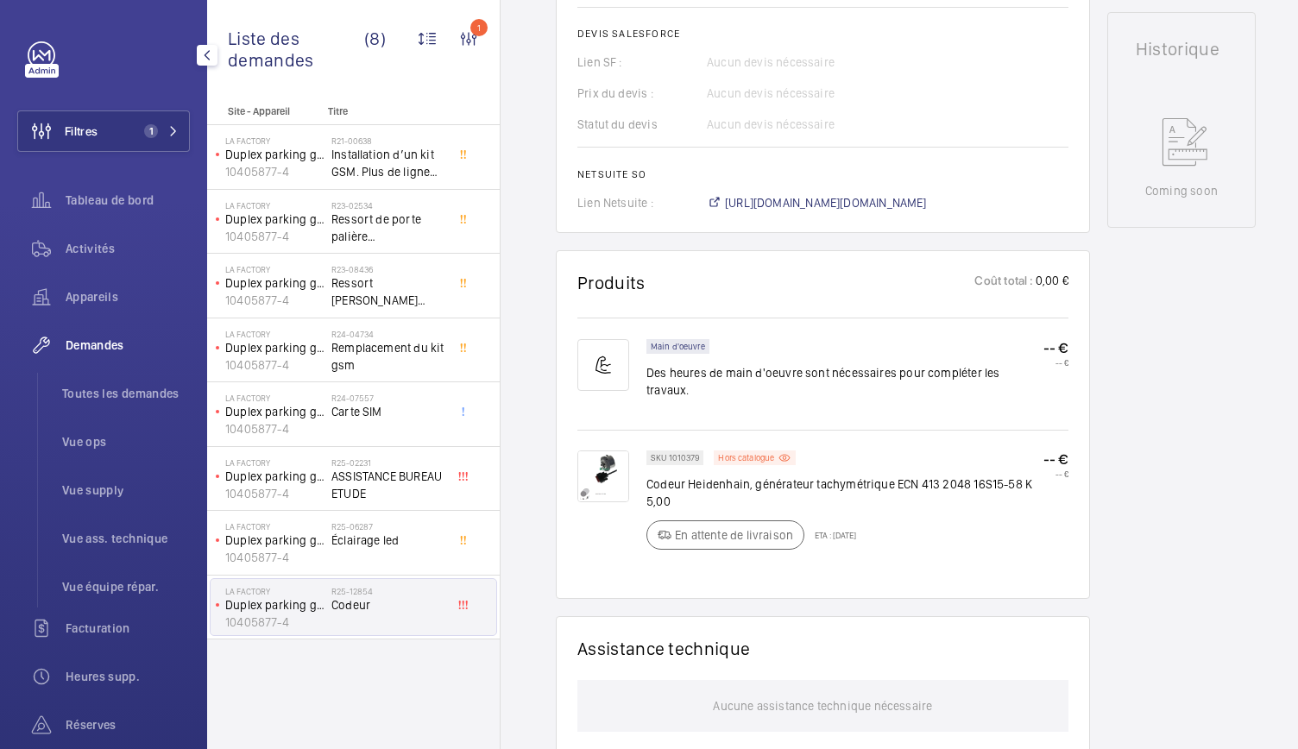
scroll to position [820, 0]
click at [746, 451] on p "Hors catalogue" at bounding box center [746, 454] width 56 height 6
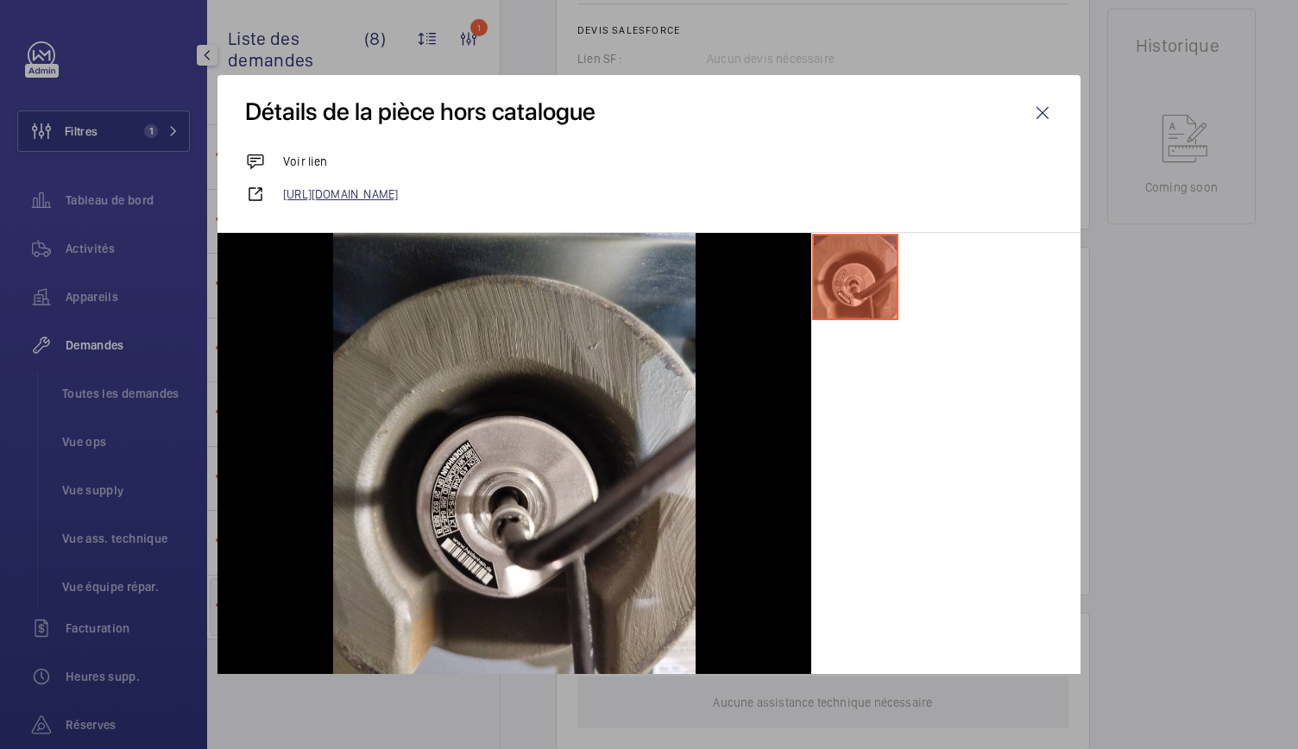
click at [523, 198] on link "[URL][DOMAIN_NAME]" at bounding box center [668, 194] width 770 height 17
click at [1029, 110] on wm-front-icon-button at bounding box center [1042, 112] width 41 height 41
